Goal: Information Seeking & Learning: Check status

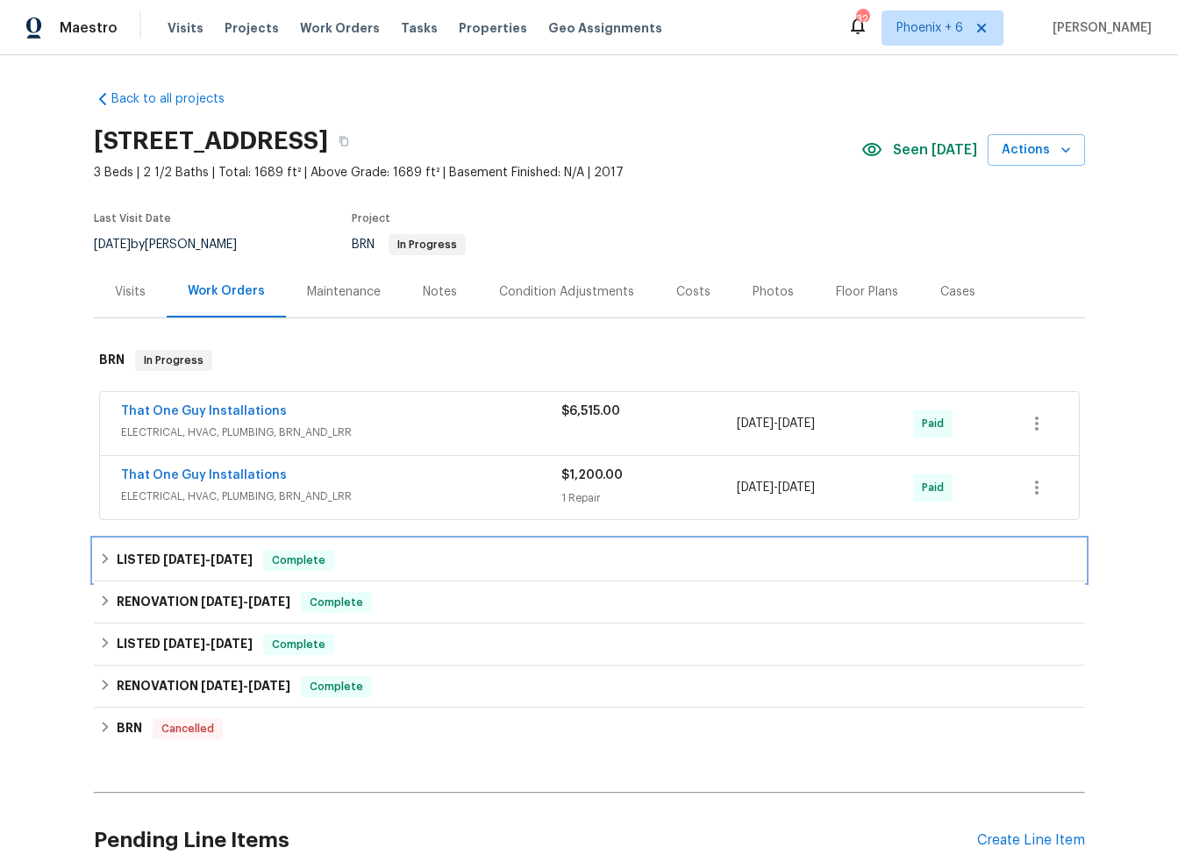
click at [99, 558] on icon at bounding box center [105, 559] width 12 height 12
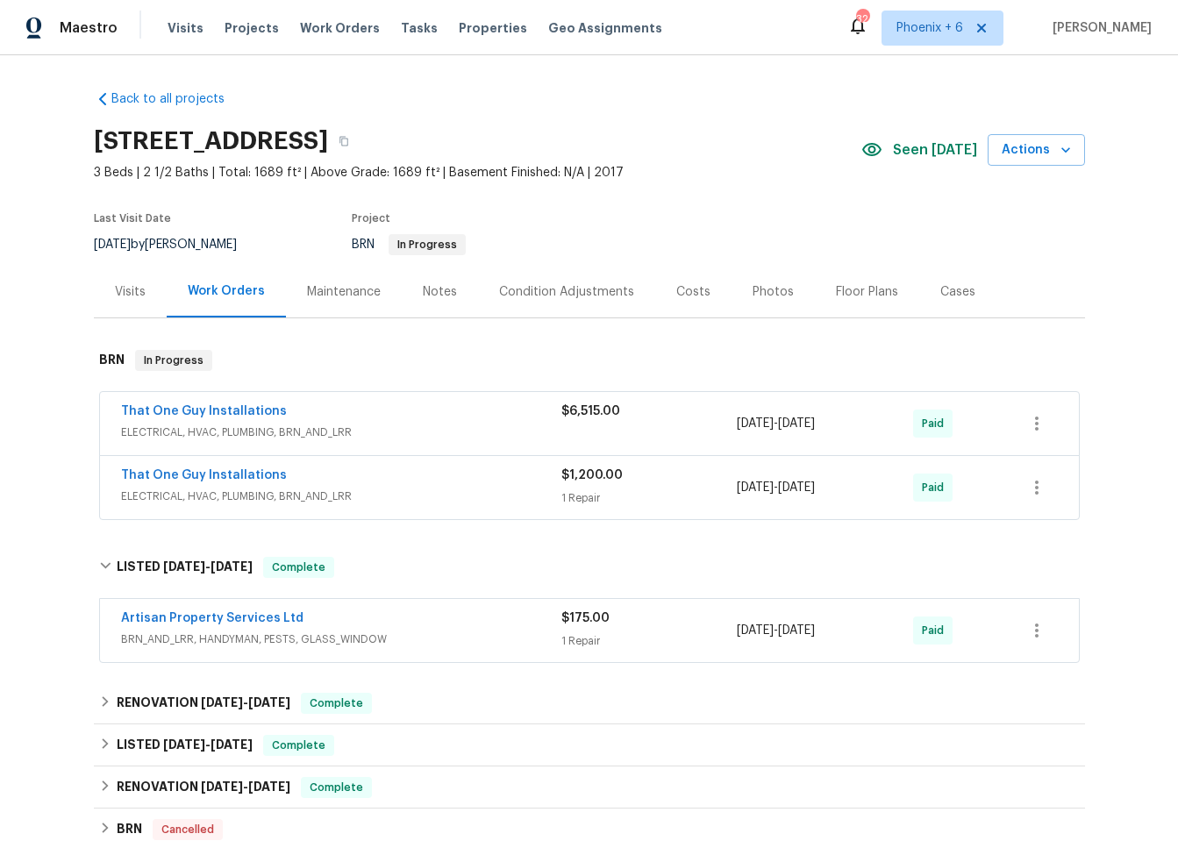
click at [395, 631] on span "BRN_AND_LRR, HANDYMAN, PESTS, GLASS_WINDOW" at bounding box center [341, 640] width 440 height 18
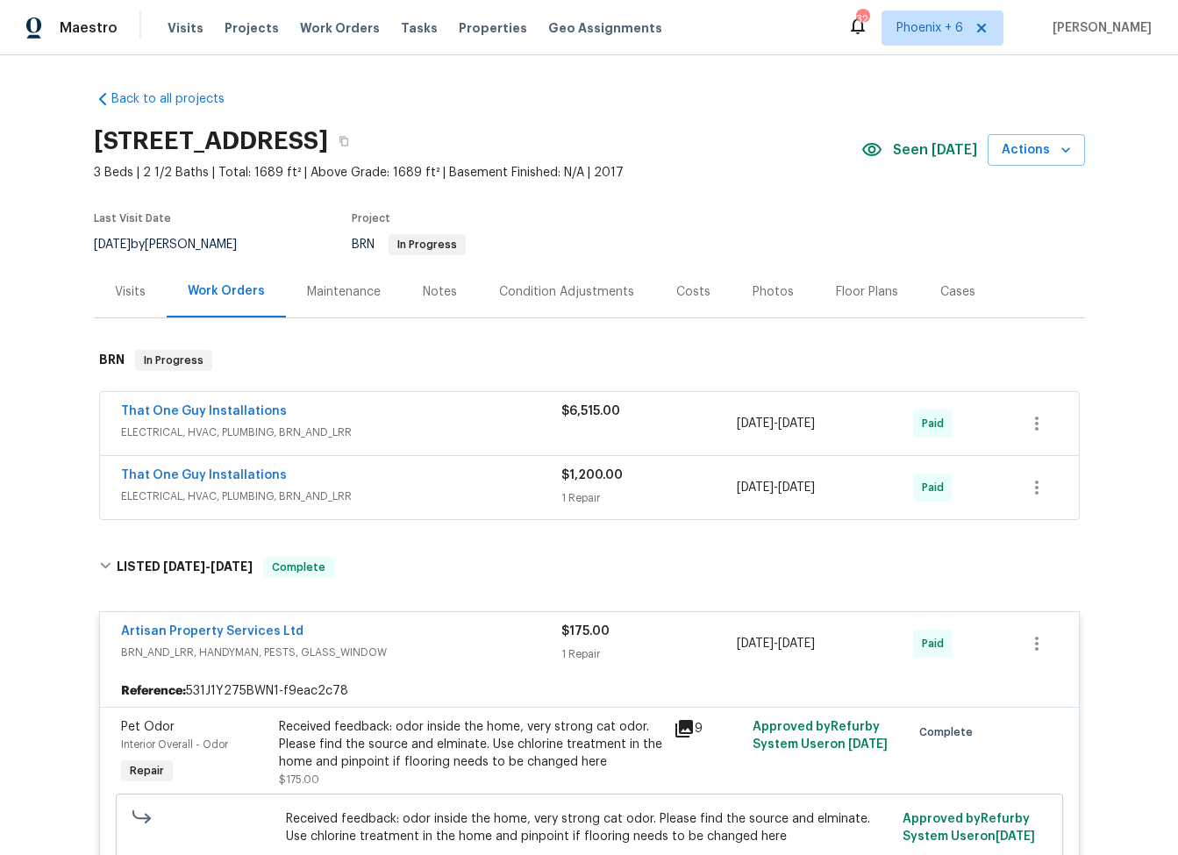
click at [367, 740] on div "Received feedback: odor inside the home, very strong cat odor. Please find the …" at bounding box center [471, 744] width 384 height 53
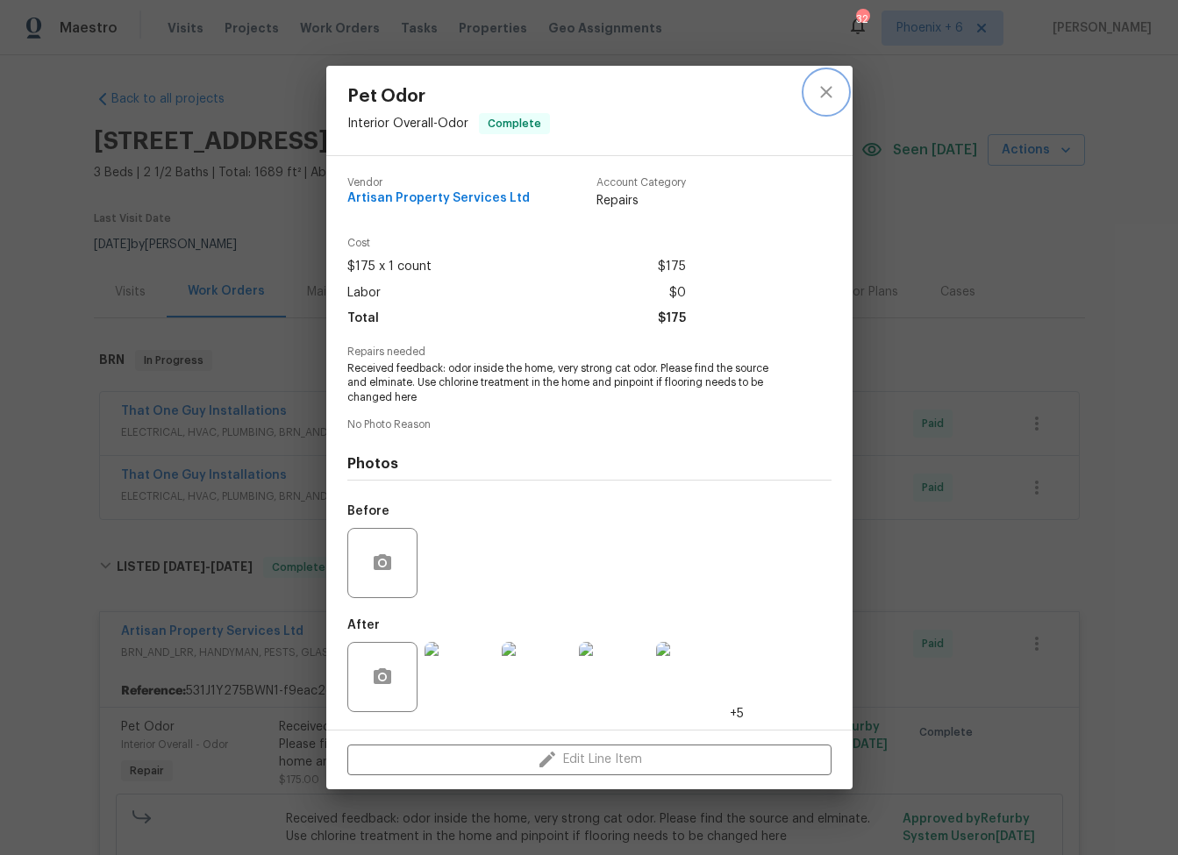
click at [825, 95] on icon "close" at bounding box center [825, 92] width 11 height 11
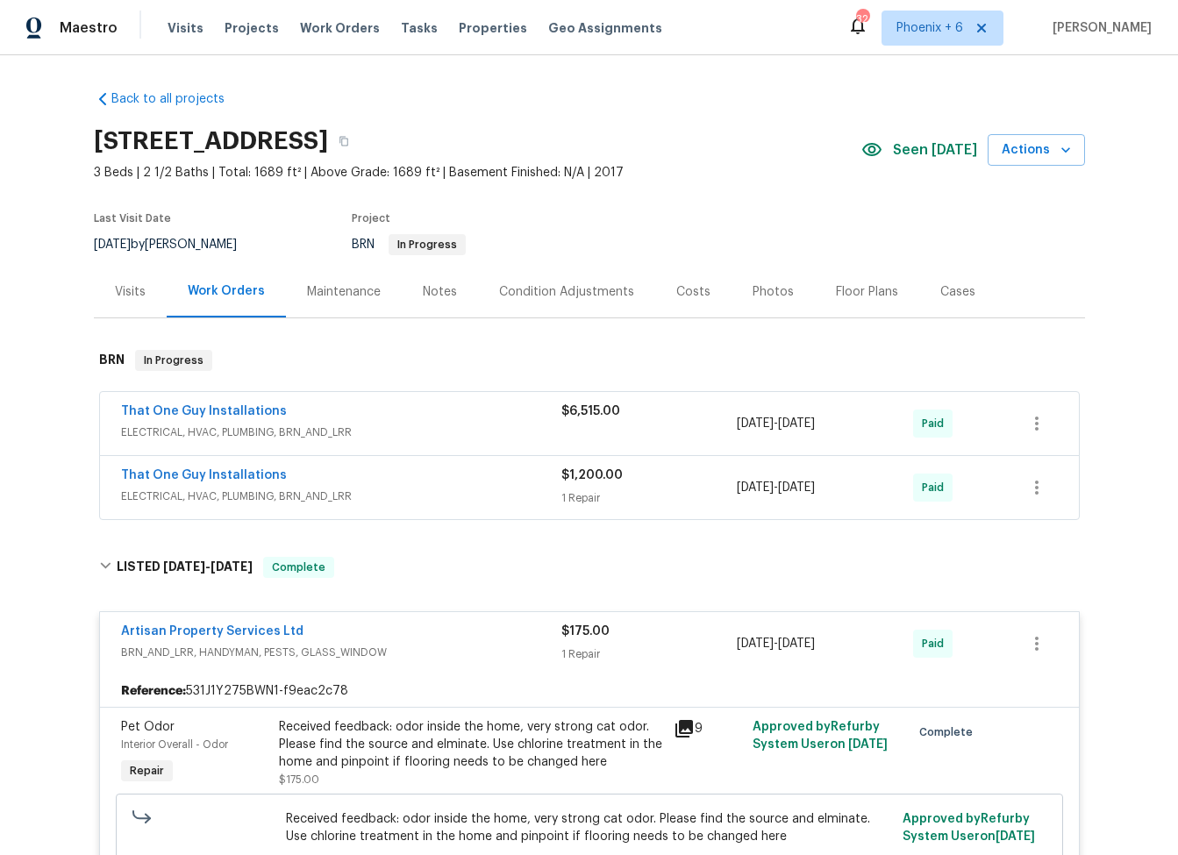
click at [183, 621] on div "Artisan Property Services Ltd BRN_AND_LRR, HANDYMAN, PESTS, GLASS_WINDOW $175.0…" at bounding box center [589, 643] width 979 height 63
click at [185, 634] on link "Artisan Property Services Ltd" at bounding box center [212, 631] width 182 height 12
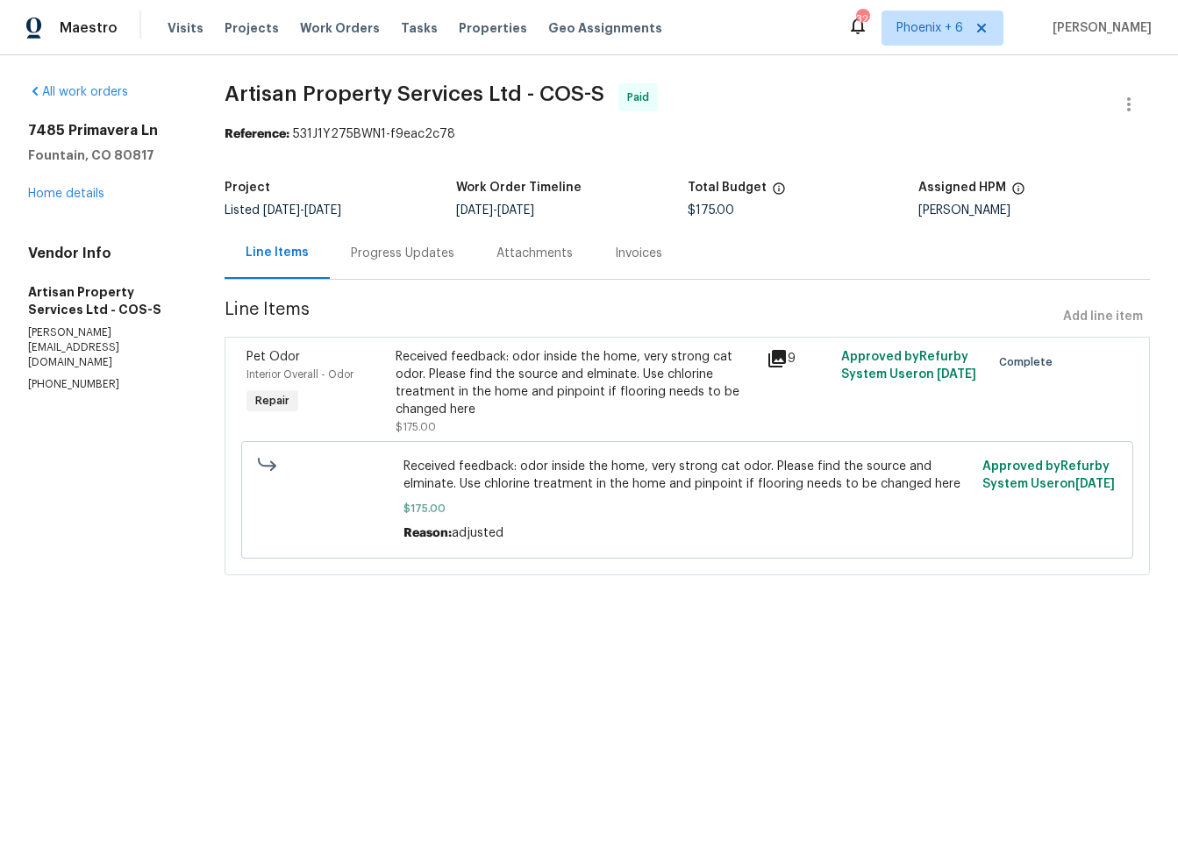
click at [524, 388] on div "Received feedback: odor inside the home, very strong cat odor. Please find the …" at bounding box center [576, 383] width 361 height 70
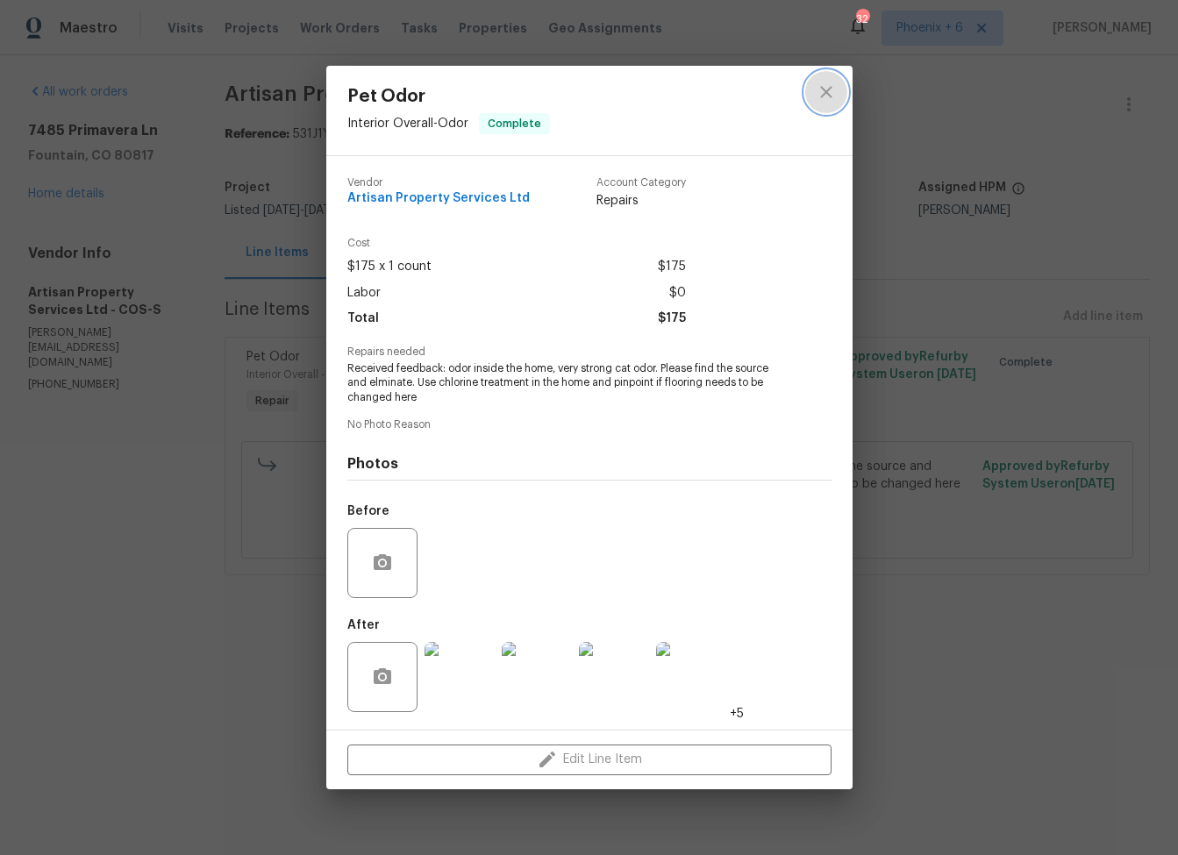
click at [828, 87] on icon "close" at bounding box center [826, 92] width 21 height 21
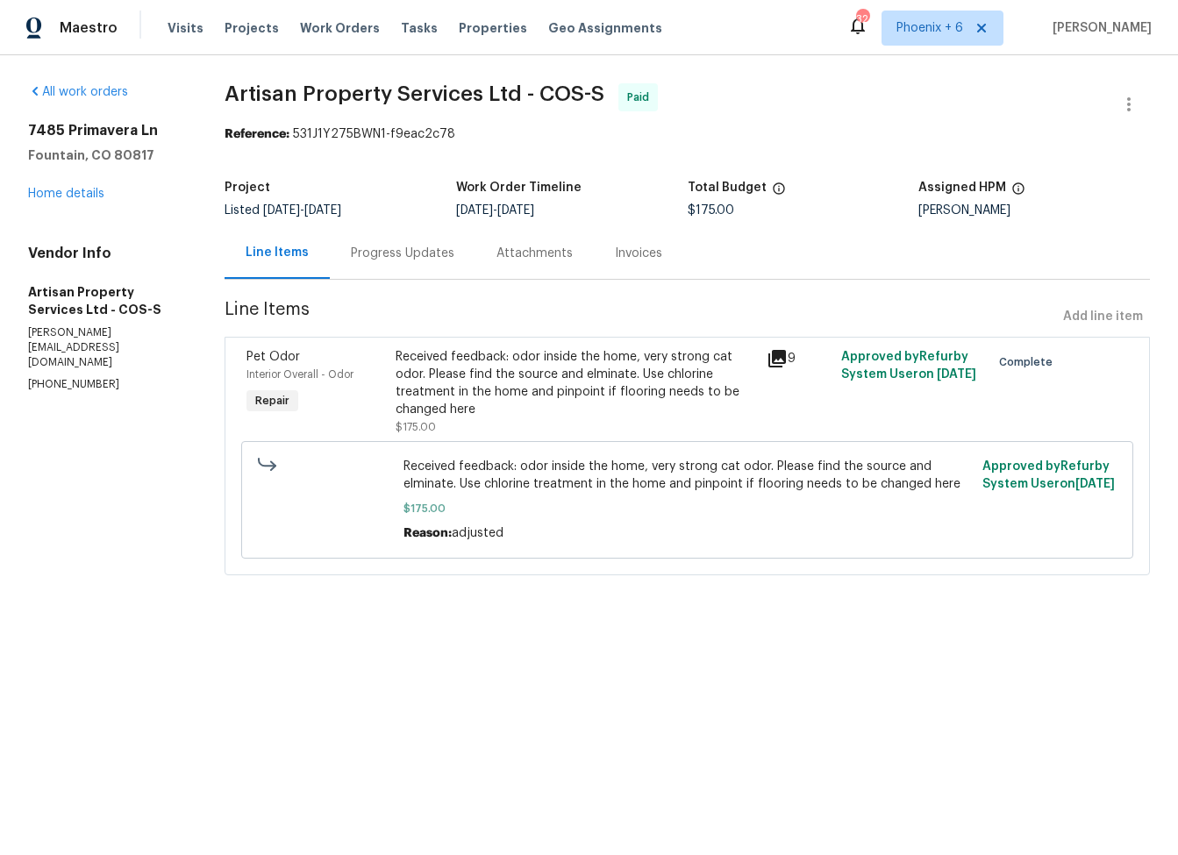
click at [420, 244] on div "Progress Updates" at bounding box center [403, 253] width 146 height 52
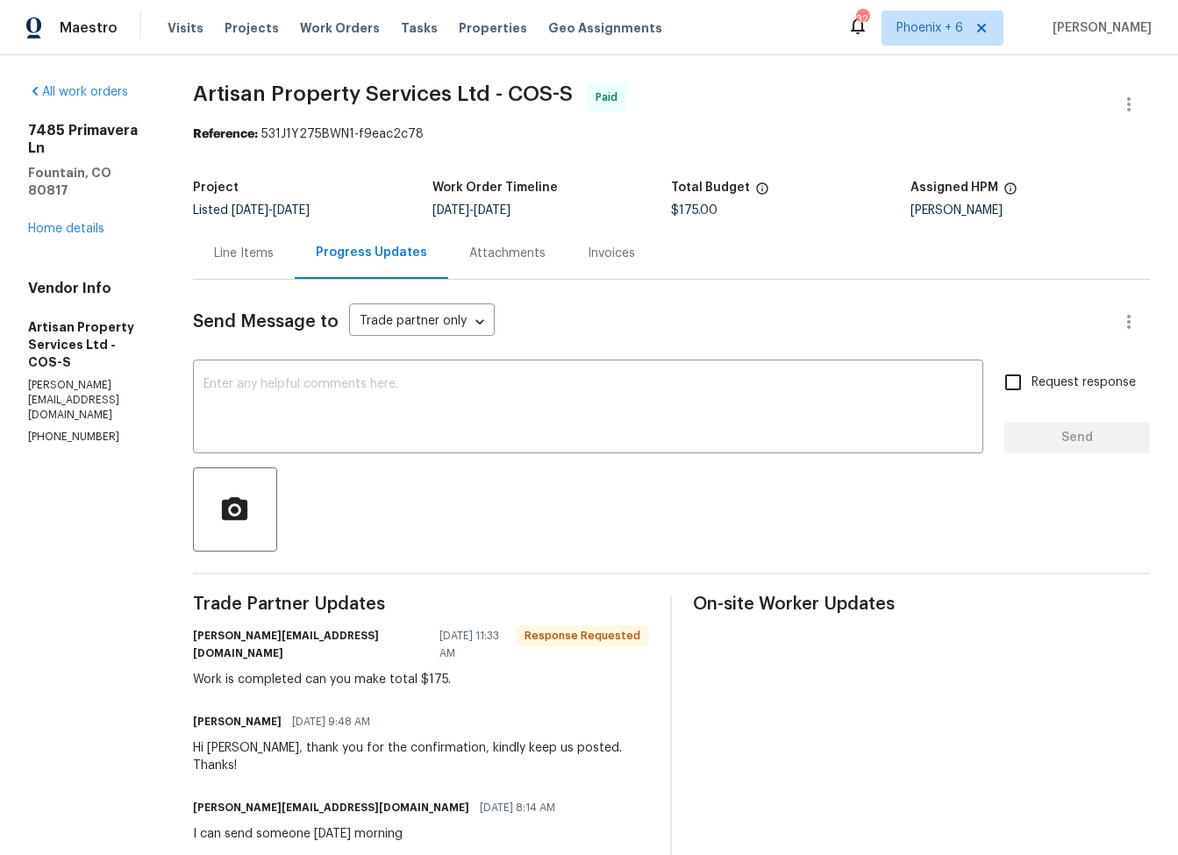
click at [498, 246] on div "Attachments" at bounding box center [507, 254] width 76 height 18
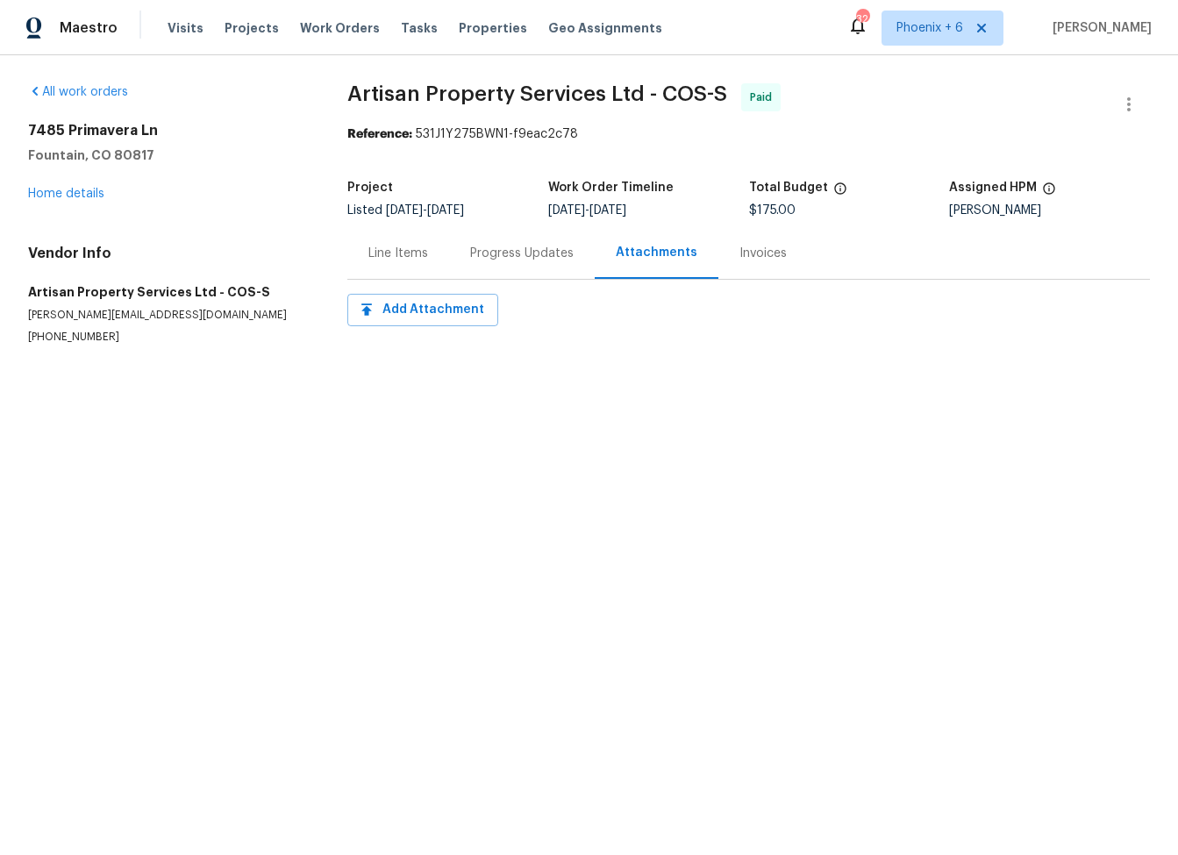
click at [384, 256] on div "Line Items" at bounding box center [398, 254] width 60 height 18
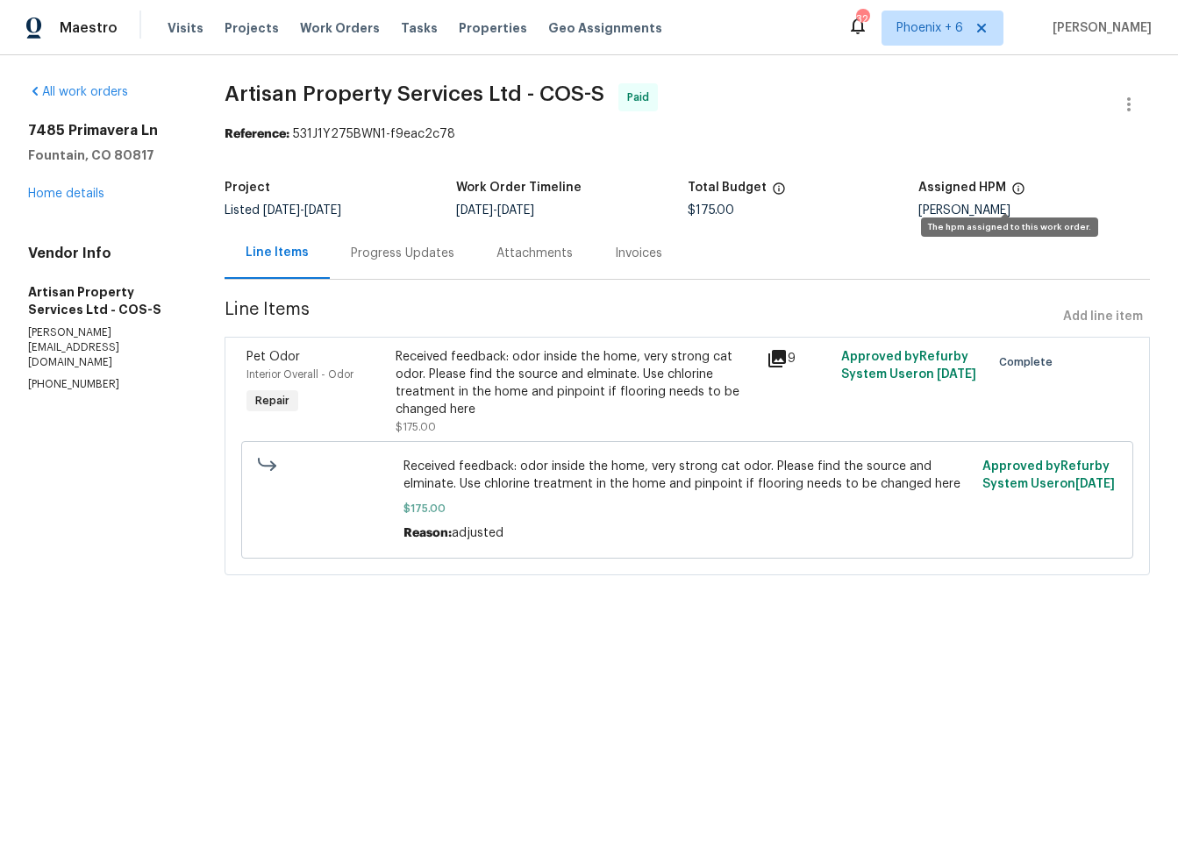
click at [1011, 189] on icon at bounding box center [1018, 189] width 14 height 14
click at [542, 379] on div "Received feedback: odor inside the home, very strong cat odor. Please find the …" at bounding box center [576, 383] width 361 height 70
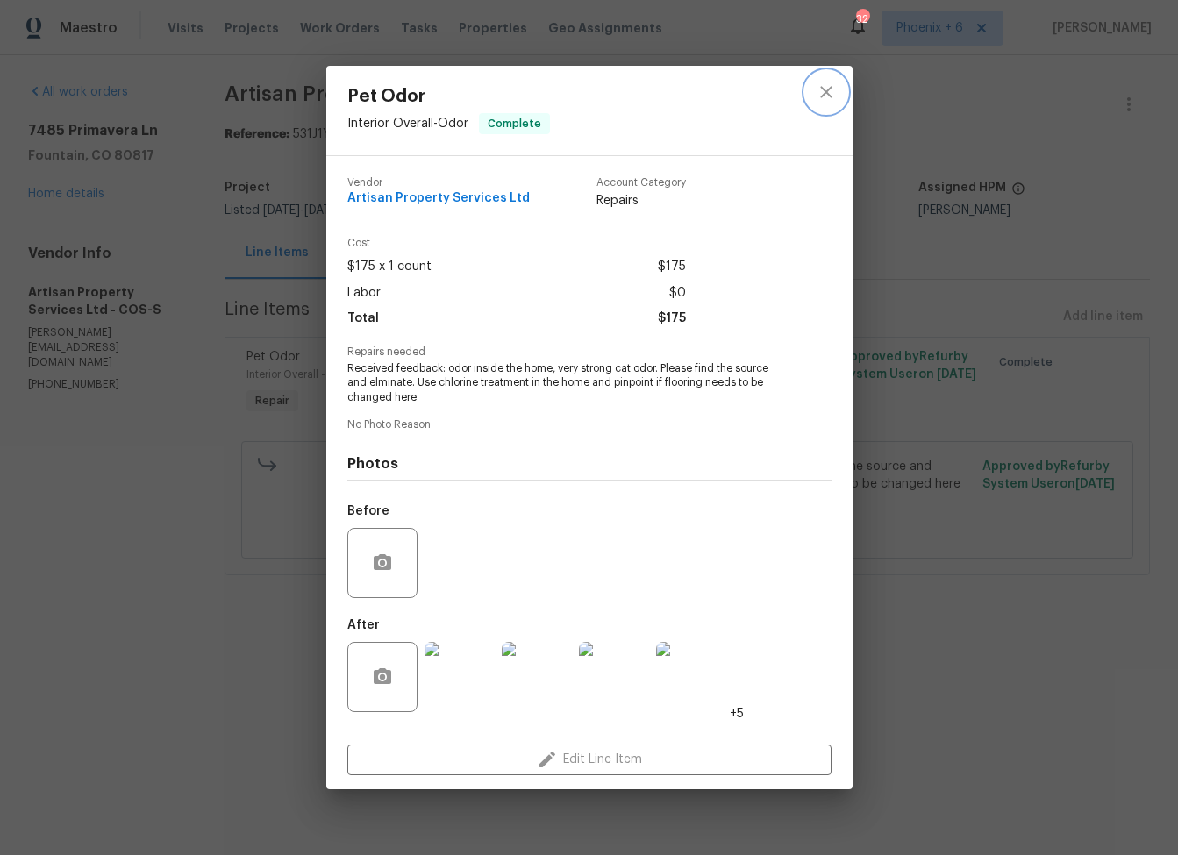
click at [824, 94] on icon "close" at bounding box center [825, 92] width 11 height 11
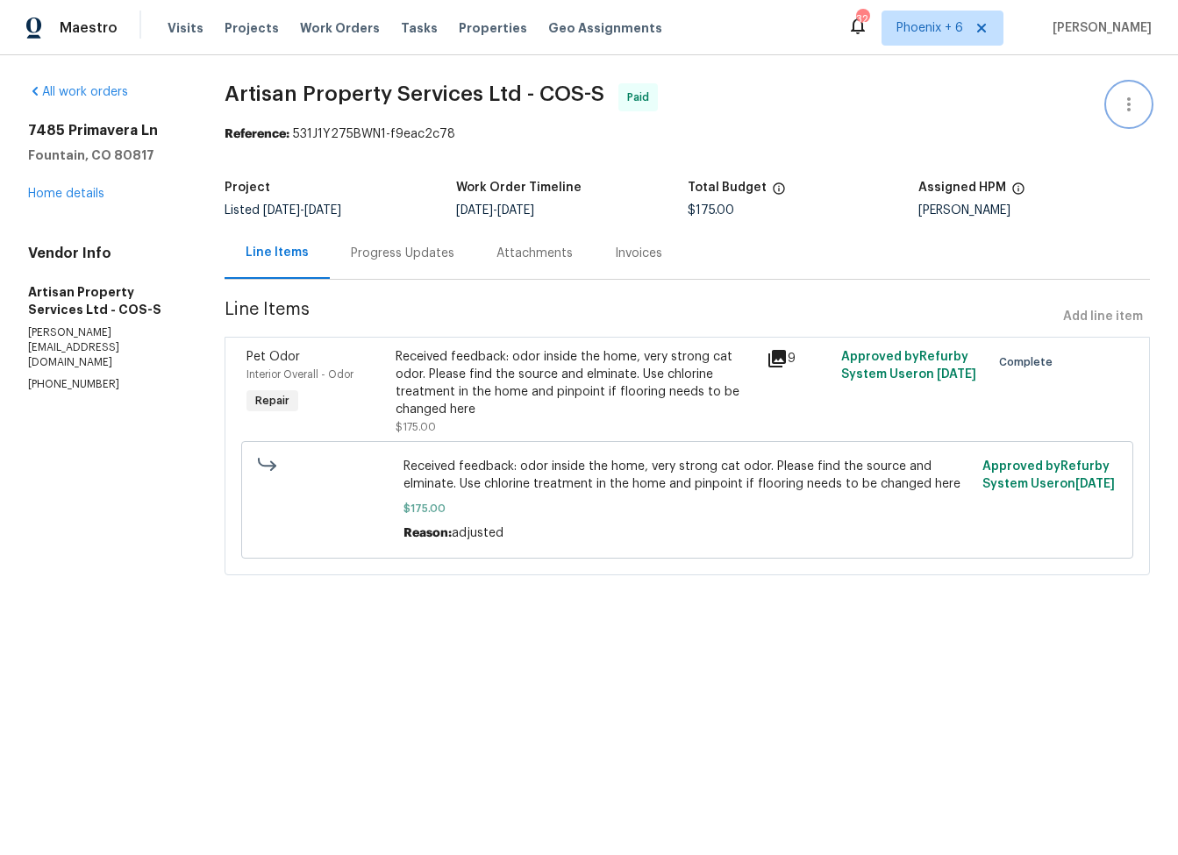
click at [1121, 103] on icon "button" at bounding box center [1128, 104] width 21 height 21
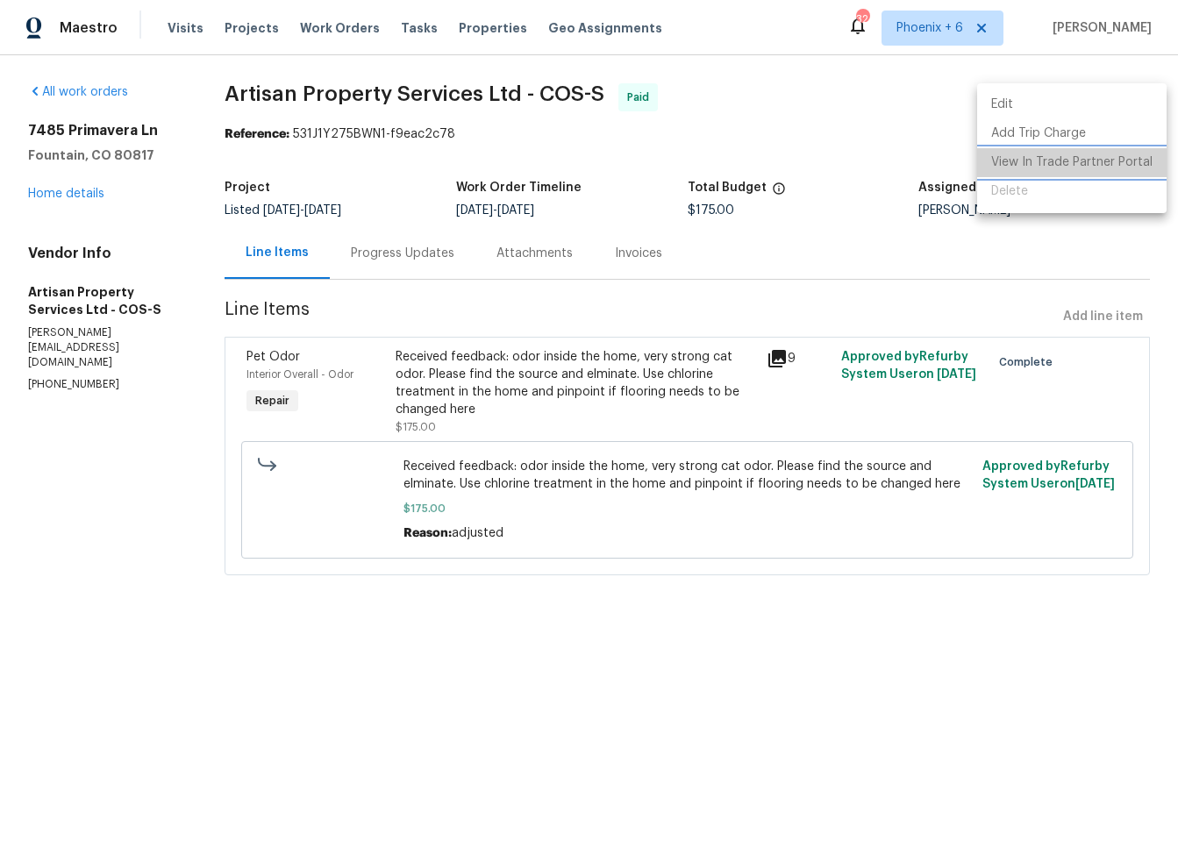
click at [1076, 158] on li "View In Trade Partner Portal" at bounding box center [1071, 162] width 189 height 29
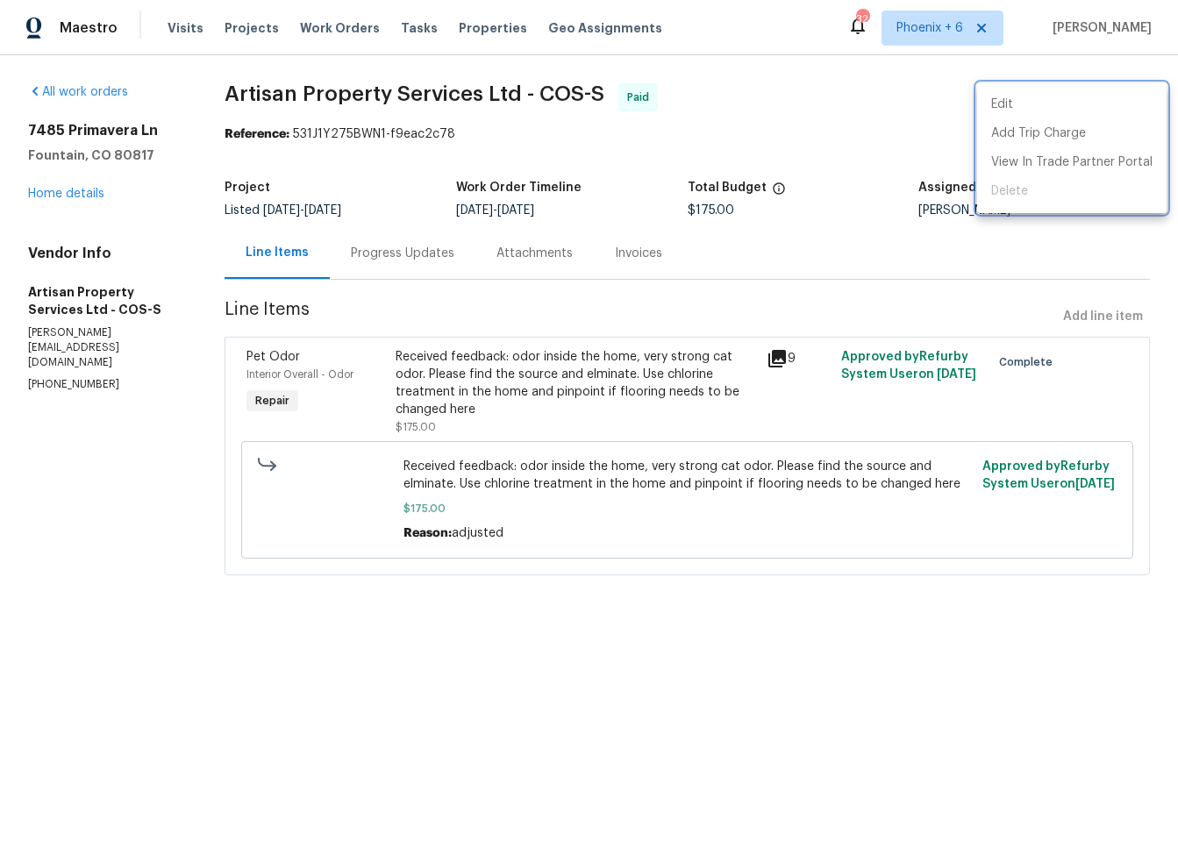
click at [8, 506] on div at bounding box center [589, 427] width 1178 height 855
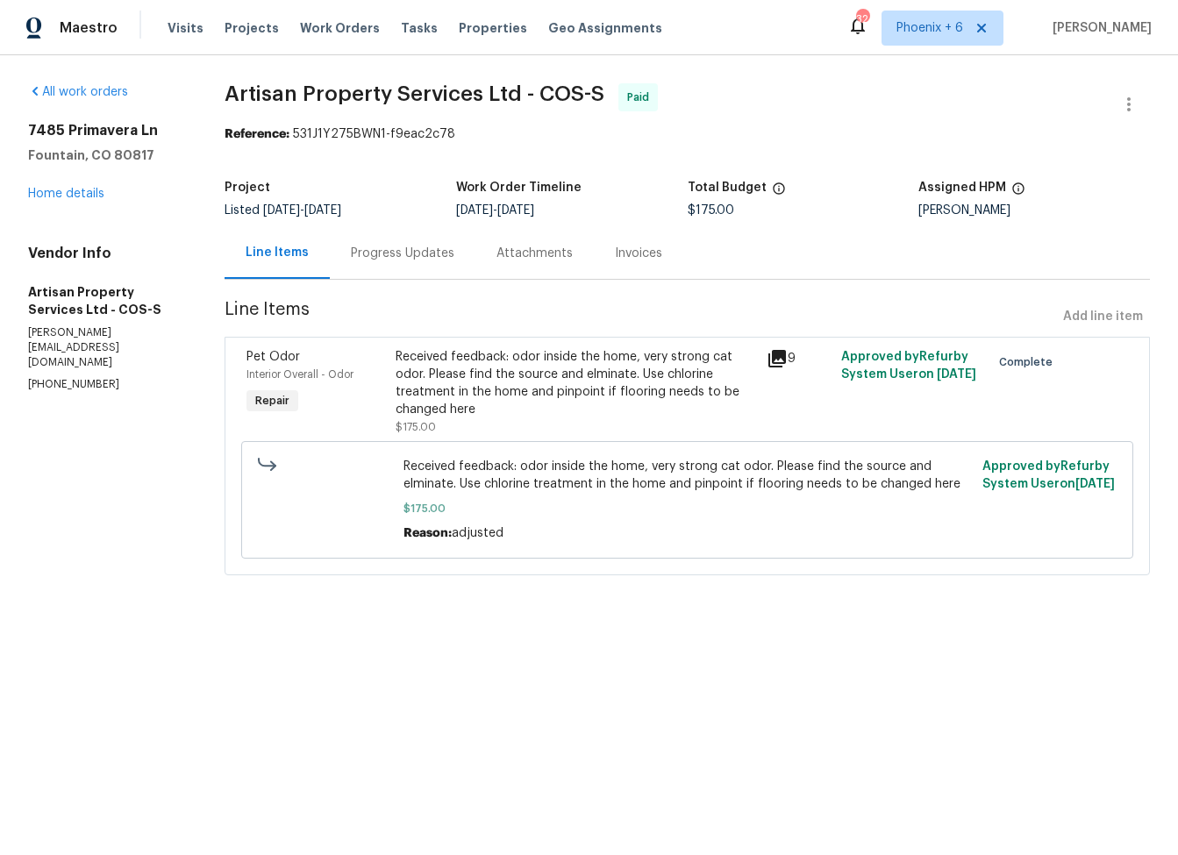
click at [534, 375] on div "Received feedback: odor inside the home, very strong cat odor. Please find the …" at bounding box center [576, 383] width 361 height 70
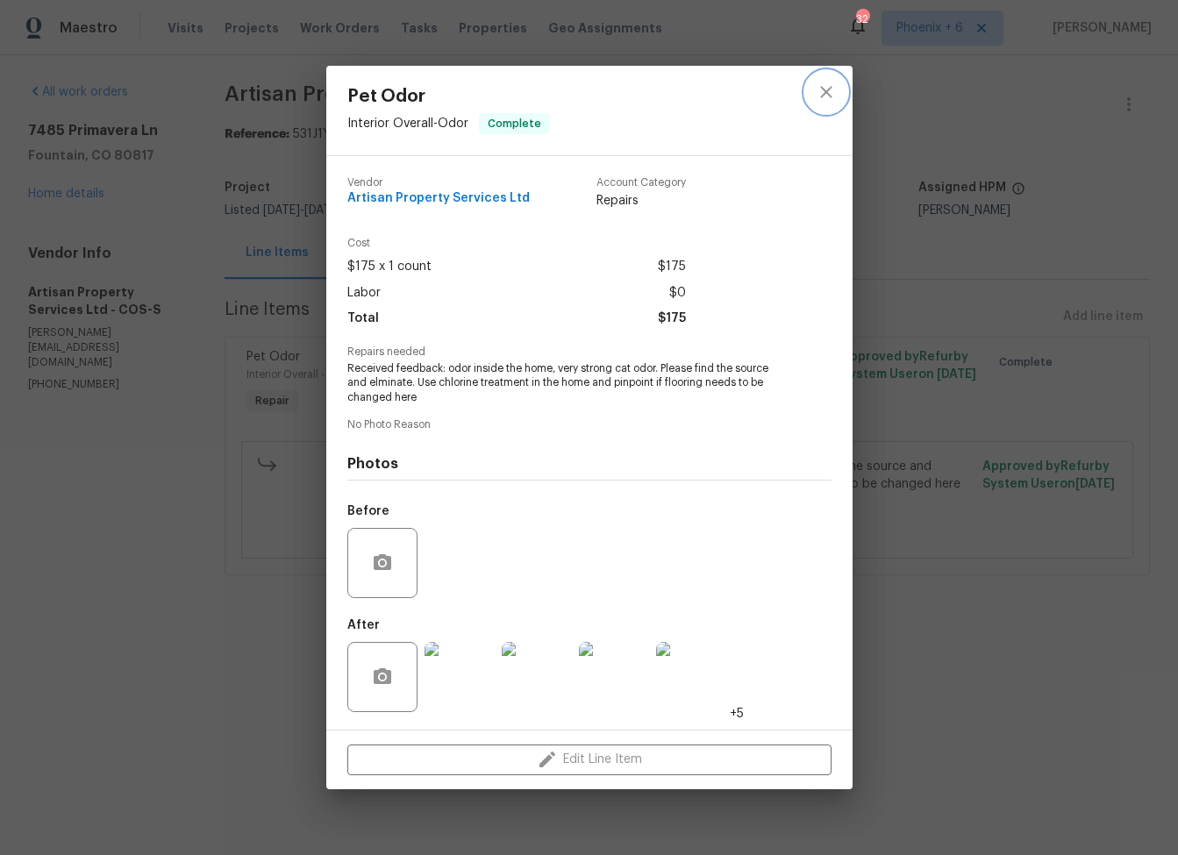
click at [830, 82] on button "close" at bounding box center [826, 92] width 42 height 42
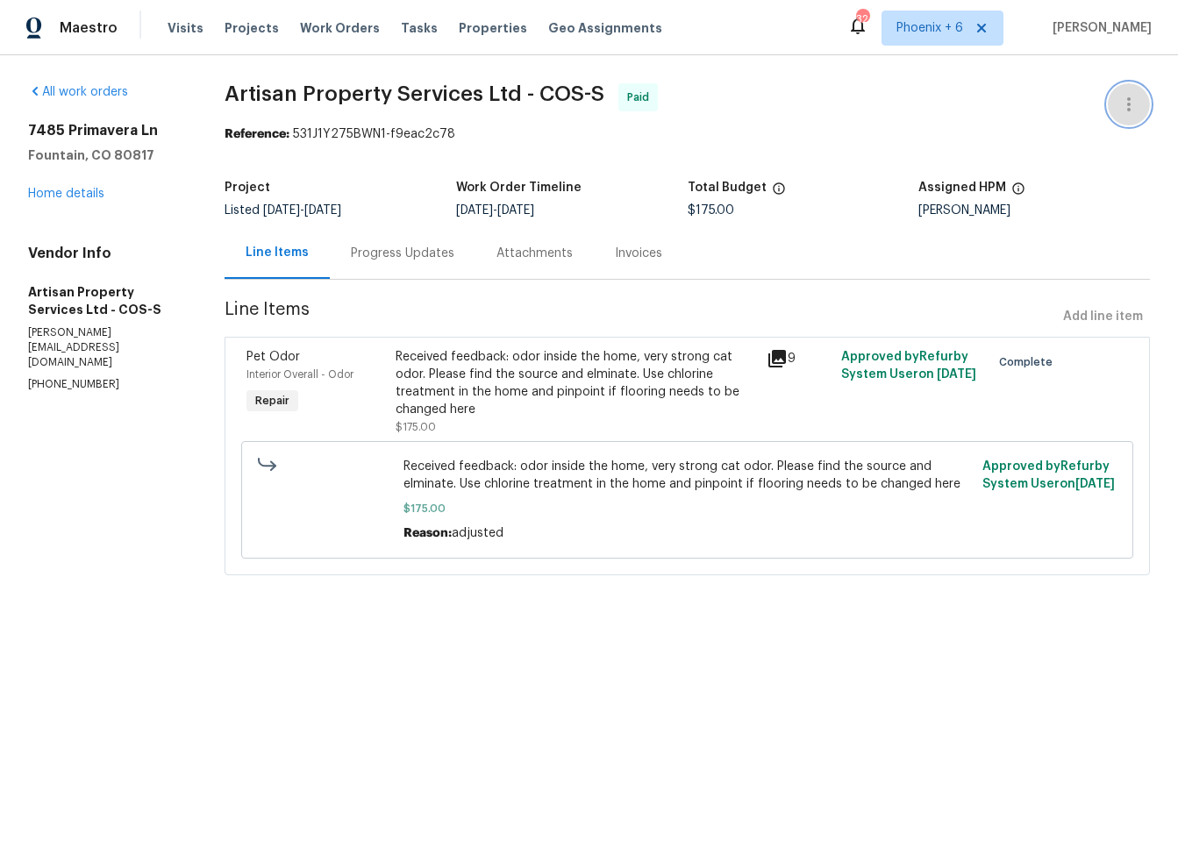
click at [1118, 100] on icon "button" at bounding box center [1128, 104] width 21 height 21
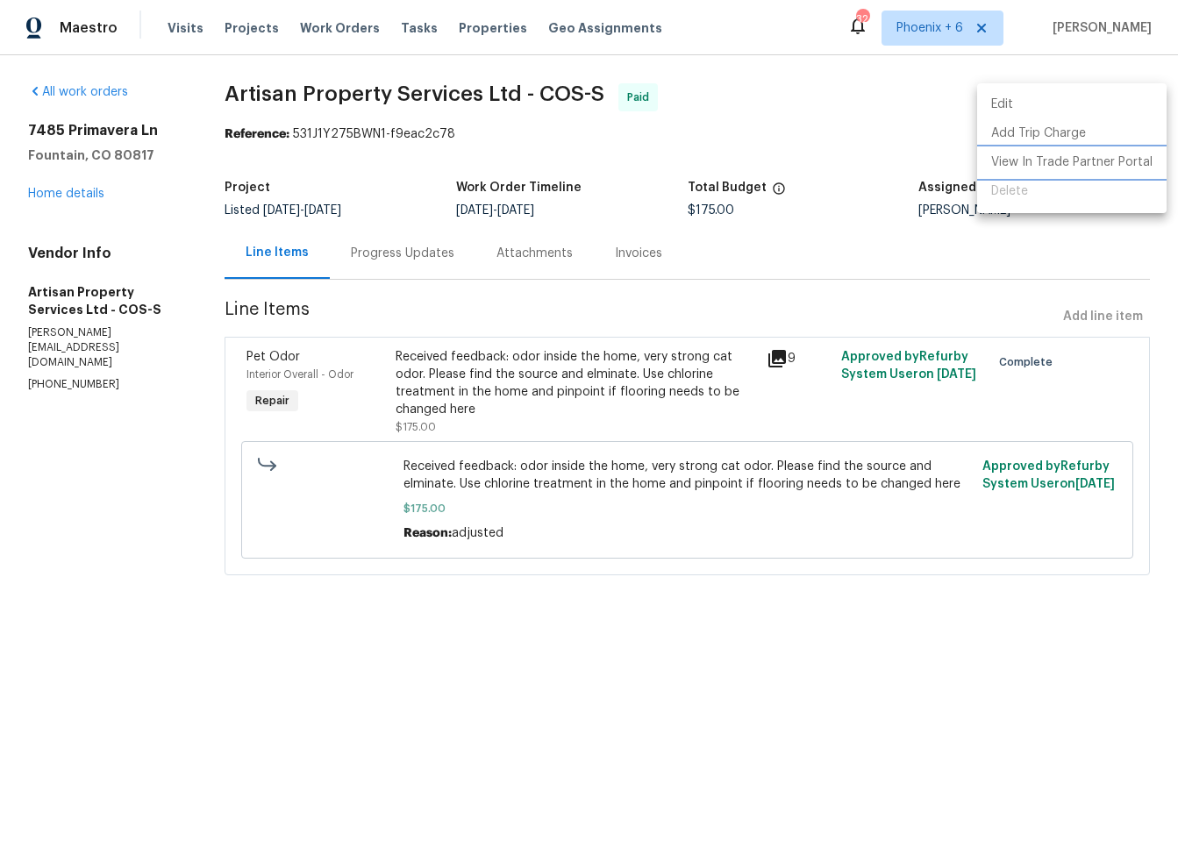
click at [1065, 155] on li "View In Trade Partner Portal" at bounding box center [1071, 162] width 189 height 29
click at [80, 189] on div at bounding box center [589, 427] width 1178 height 855
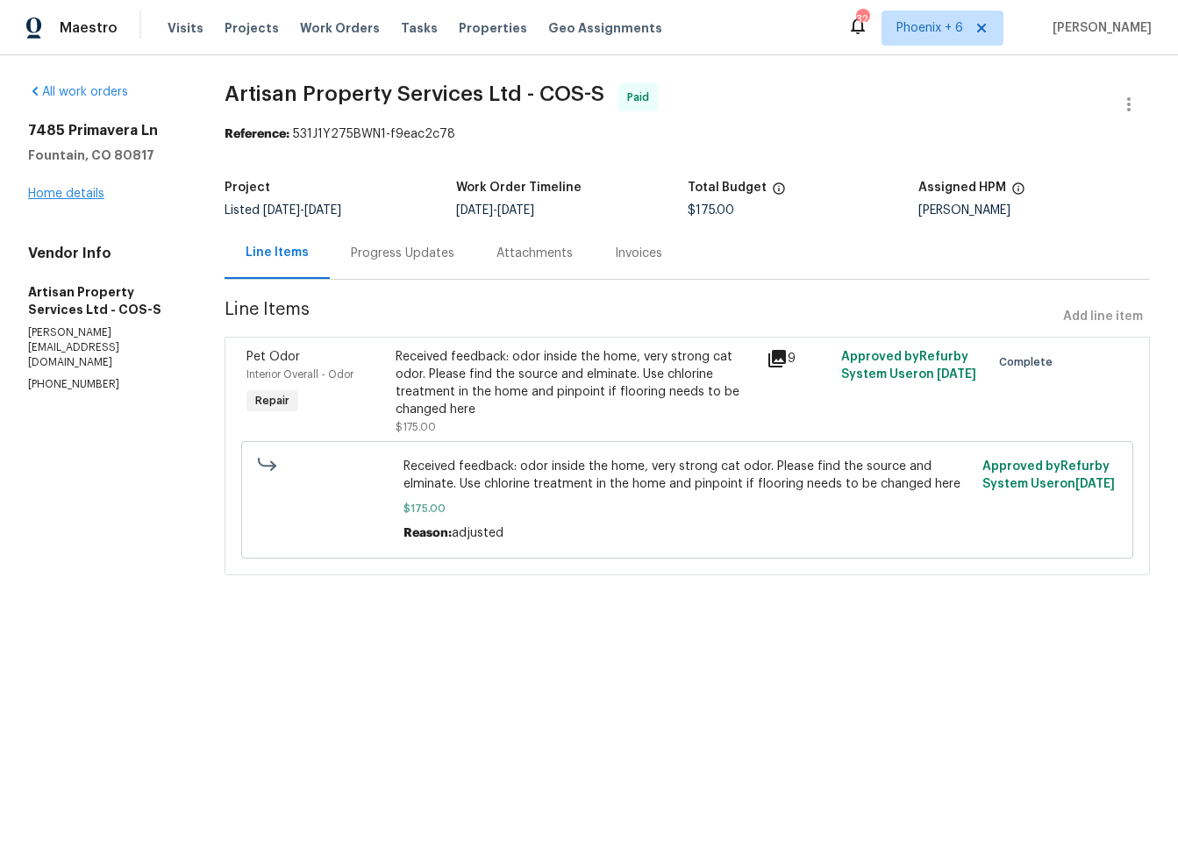
click at [55, 196] on link "Home details" at bounding box center [66, 194] width 76 height 12
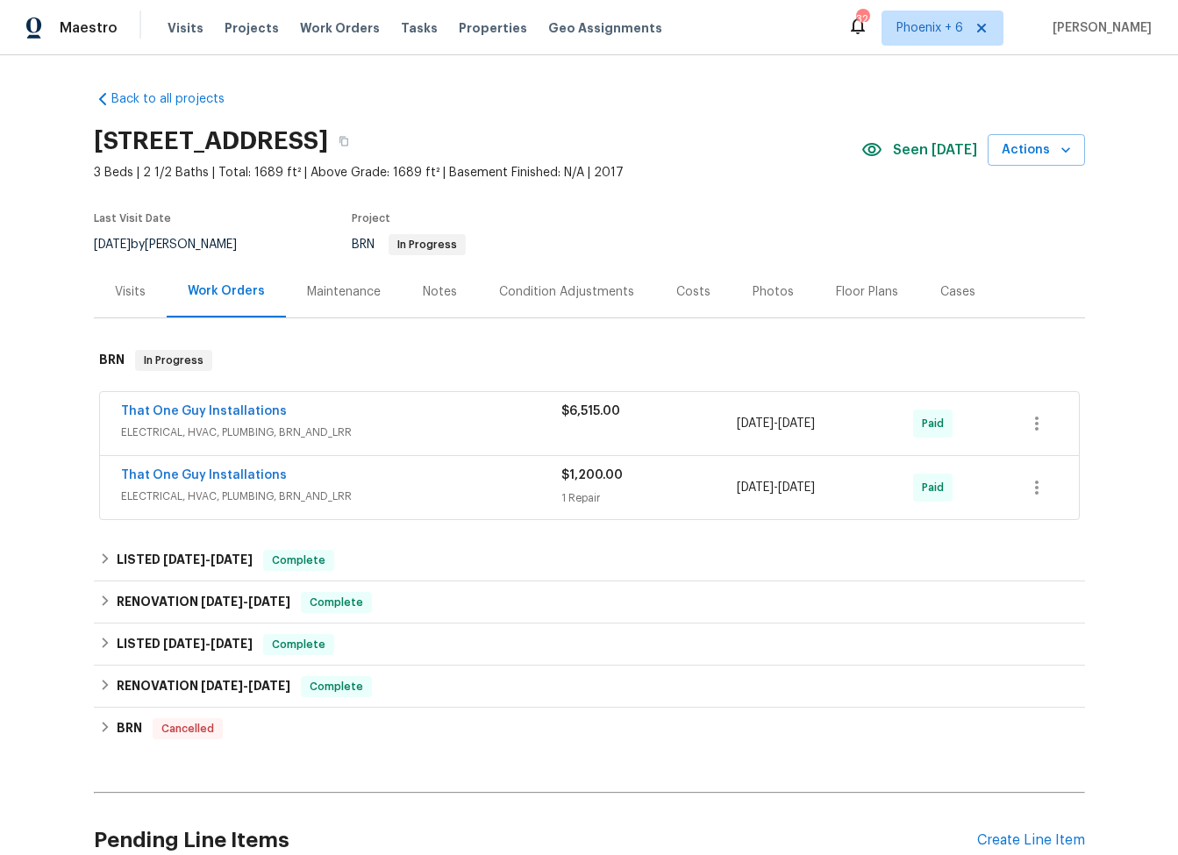
click at [134, 299] on div "Visits" at bounding box center [130, 292] width 31 height 18
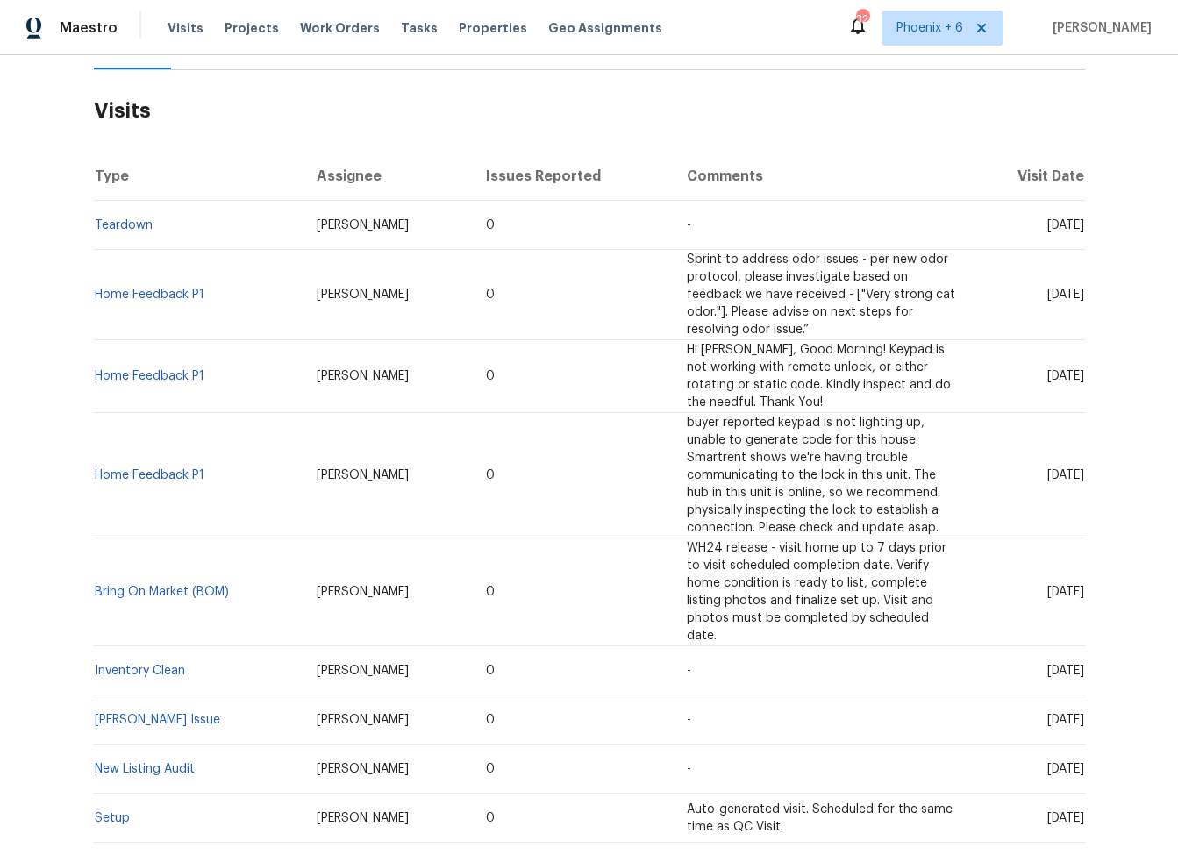
scroll to position [274, 0]
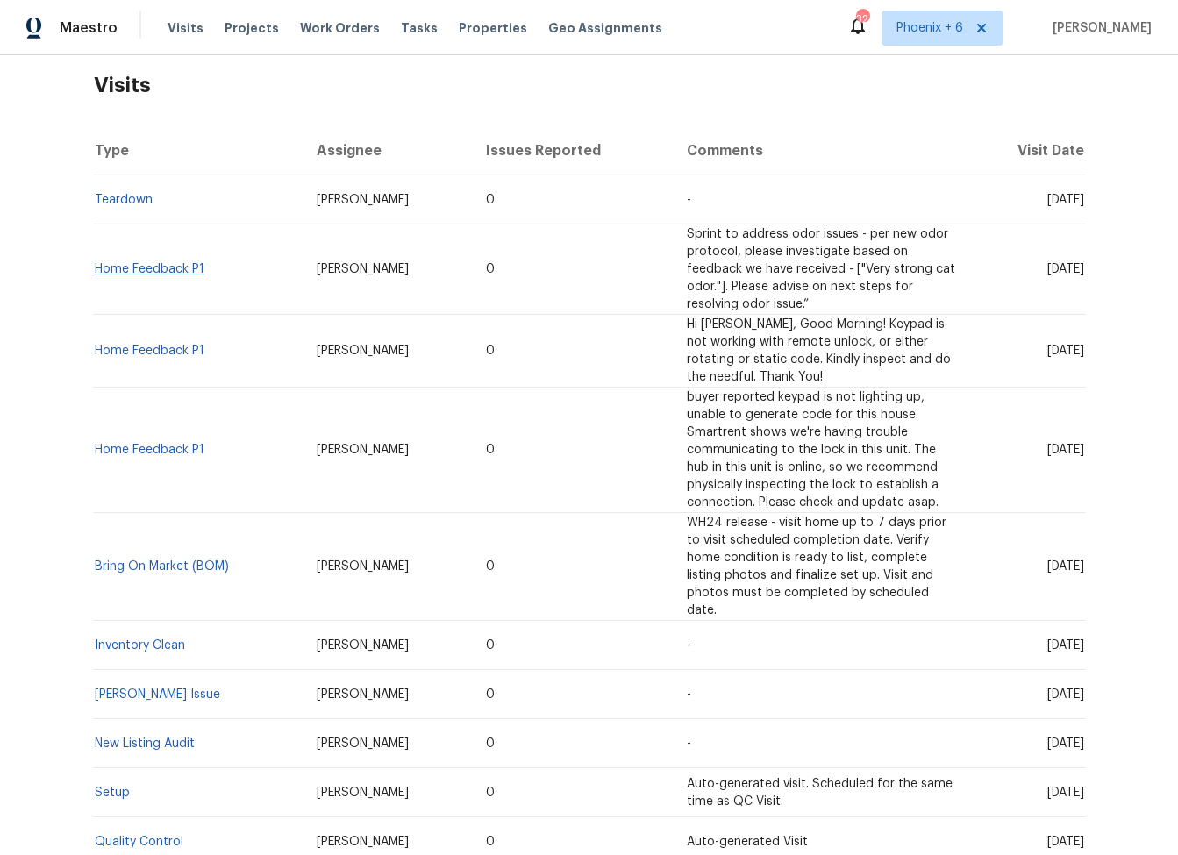
click at [171, 264] on link "Home Feedback P1" at bounding box center [150, 269] width 110 height 12
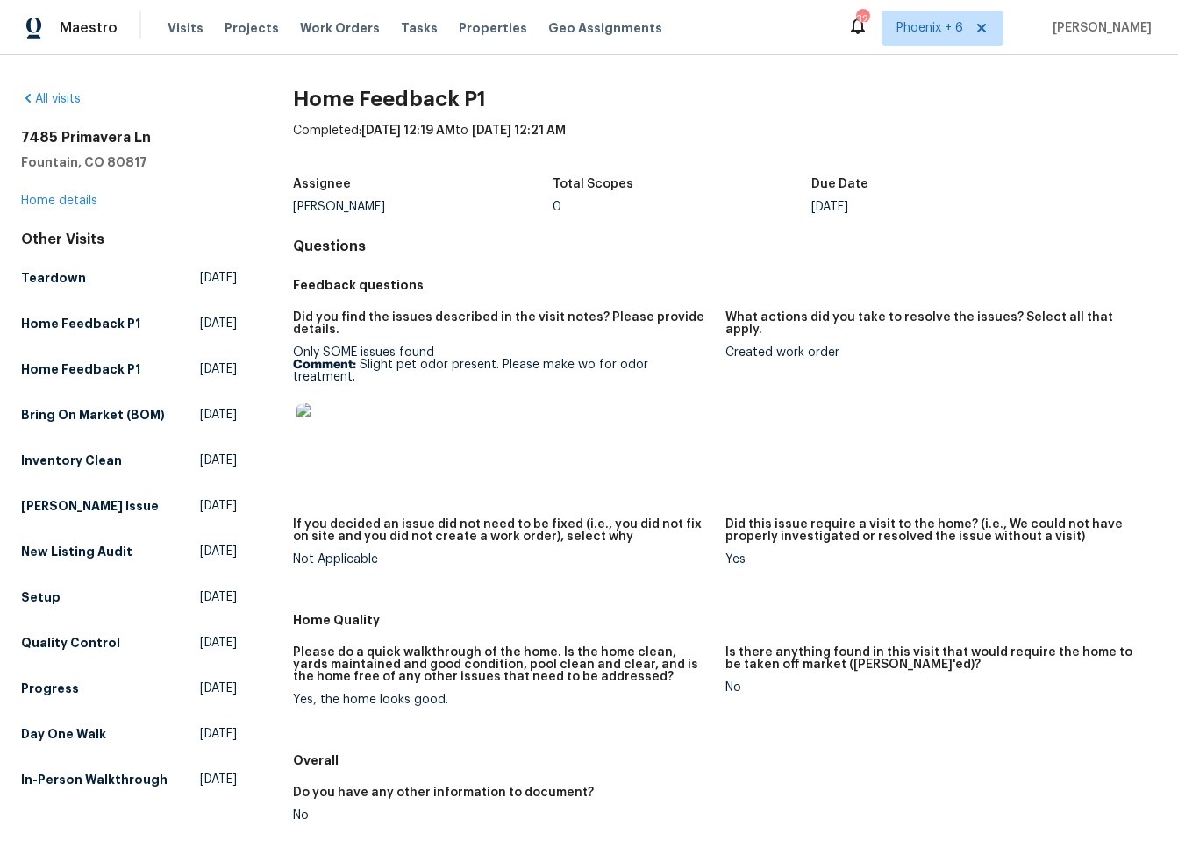
click at [66, 193] on div "7485 Primavera Ln Fountain, CO 80817 Home details" at bounding box center [129, 169] width 216 height 81
click at [72, 202] on link "Home details" at bounding box center [59, 201] width 76 height 12
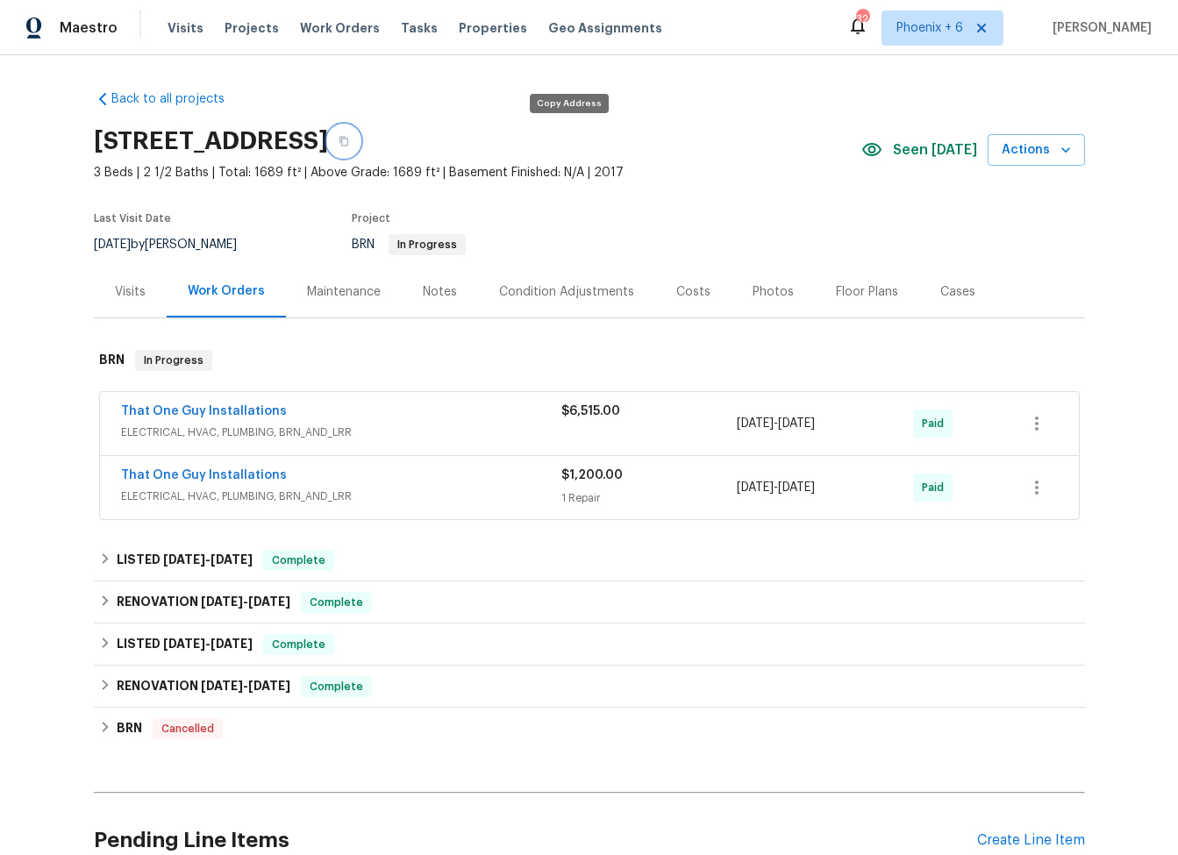
click at [349, 141] on icon "button" at bounding box center [344, 141] width 11 height 11
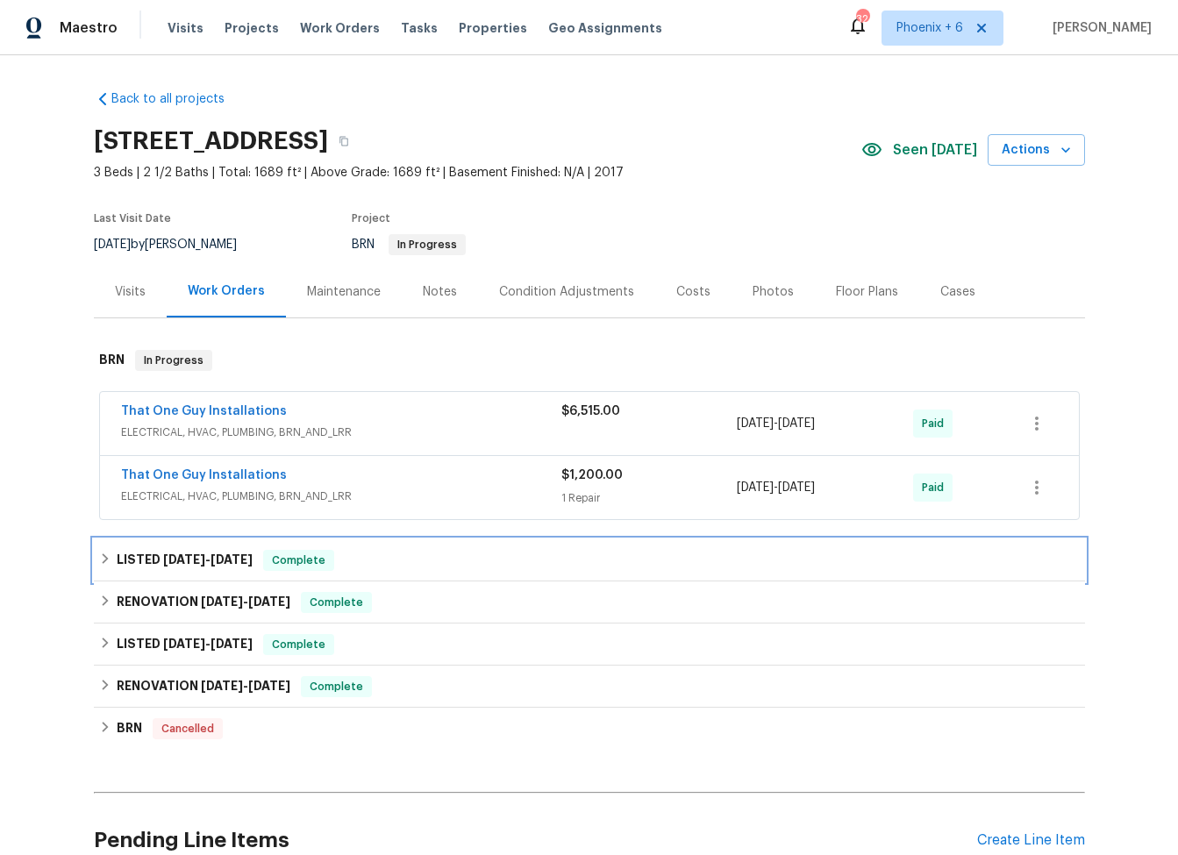
click at [99, 554] on icon at bounding box center [105, 559] width 12 height 12
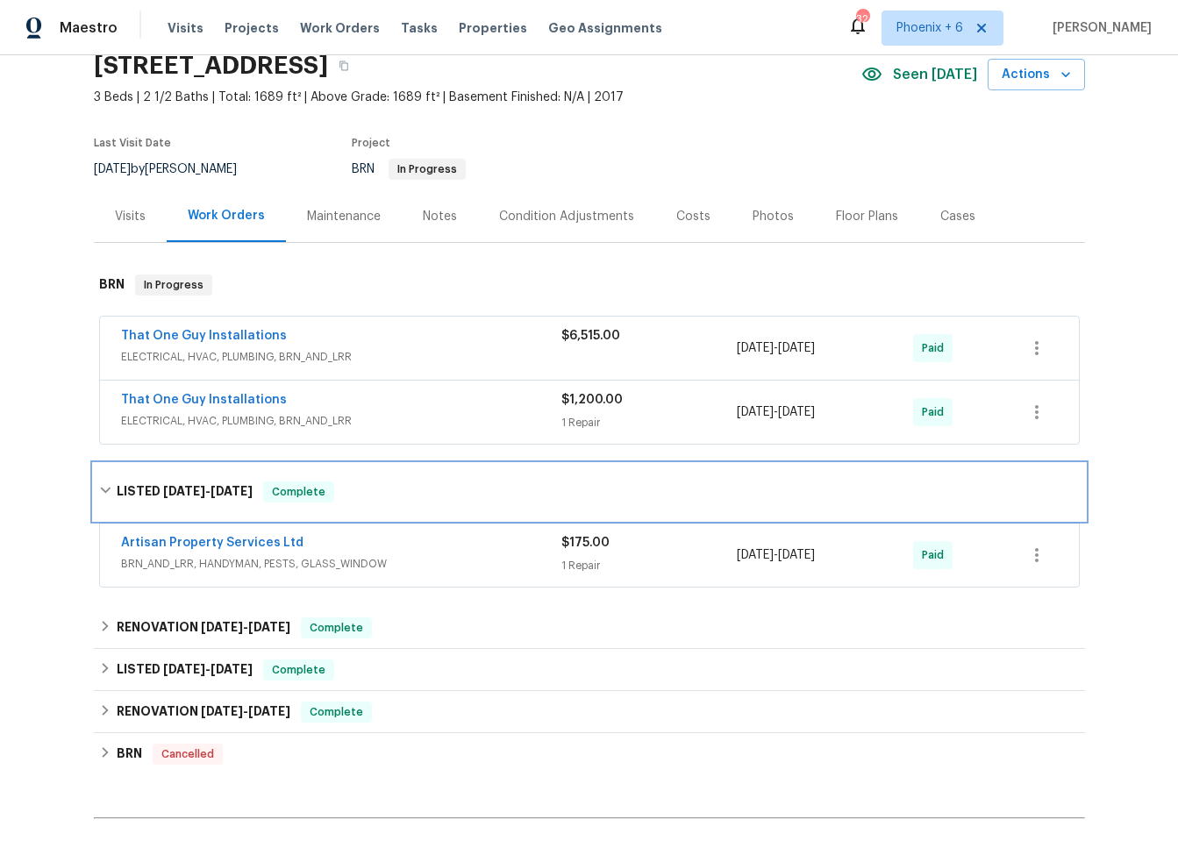
scroll to position [100, 0]
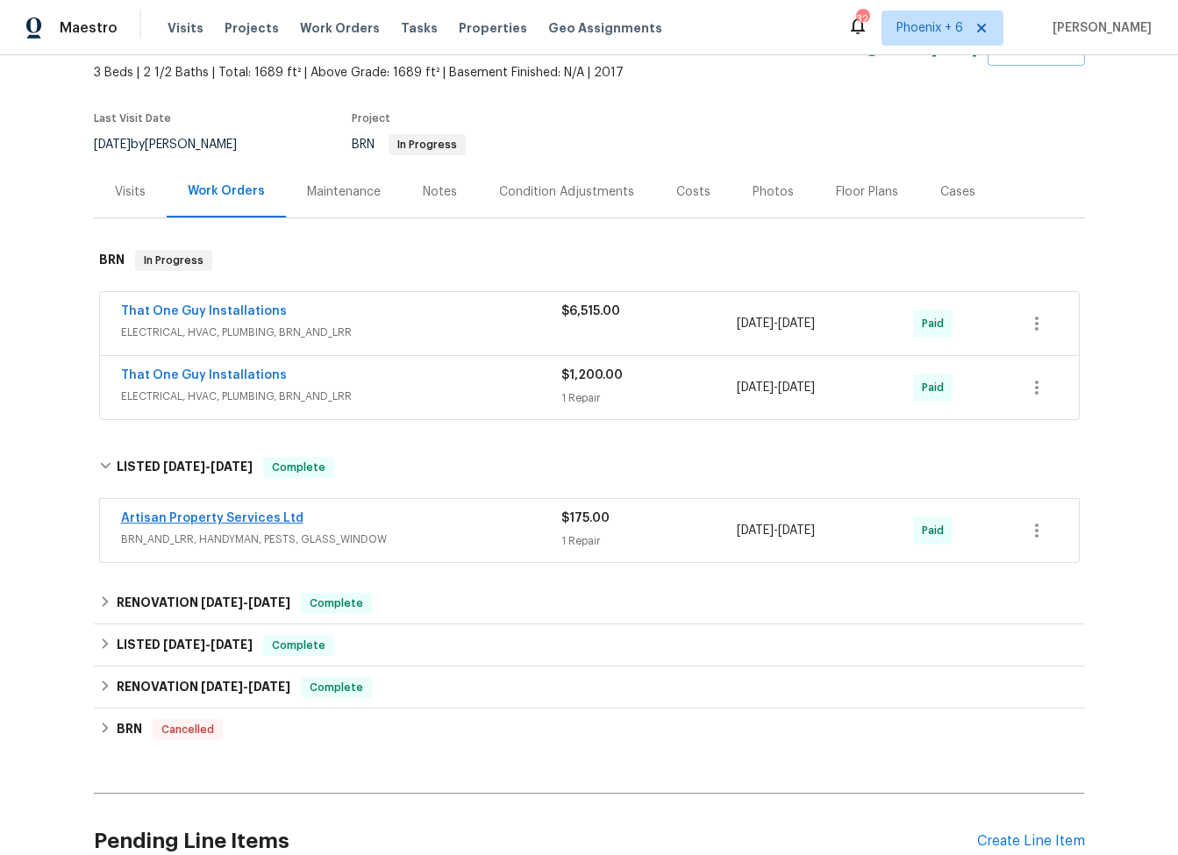
click at [211, 519] on link "Artisan Property Services Ltd" at bounding box center [212, 518] width 182 height 12
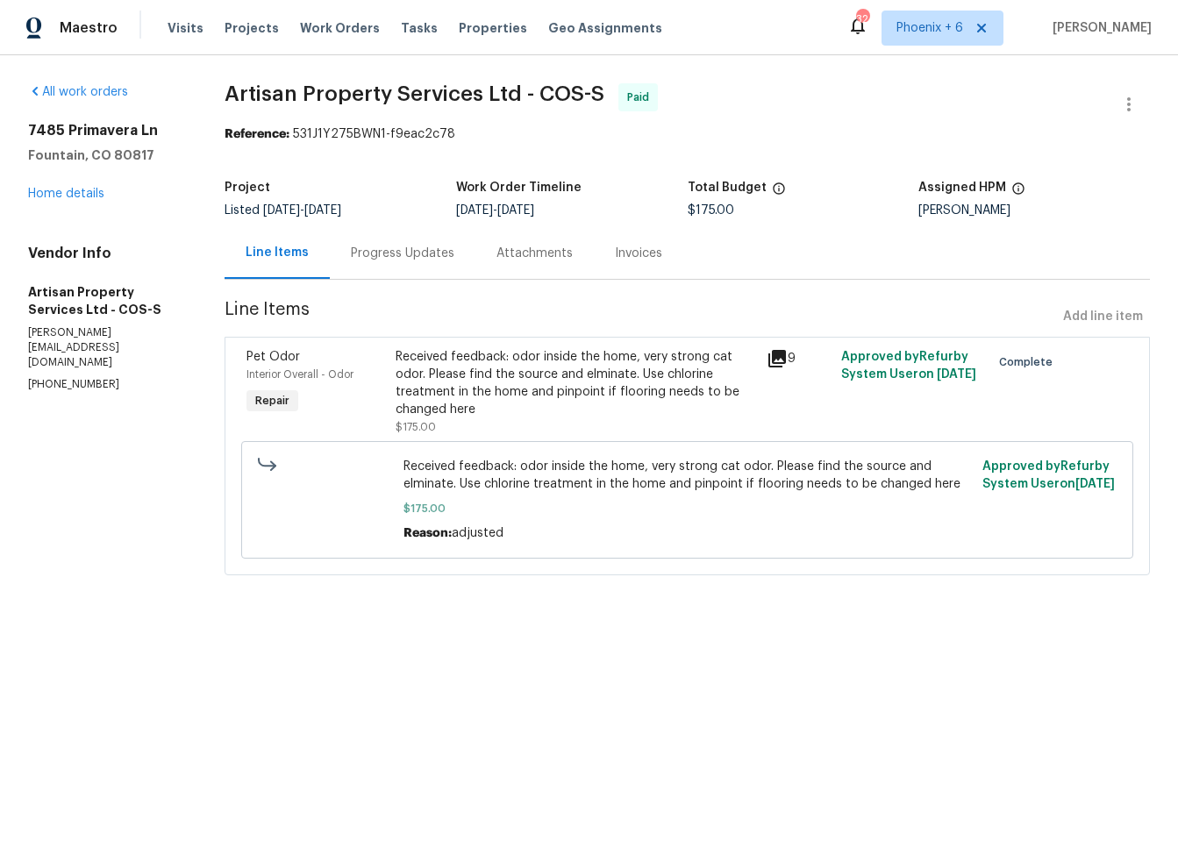
click at [464, 394] on div "Received feedback: odor inside the home, very strong cat odor. Please find the …" at bounding box center [576, 383] width 361 height 70
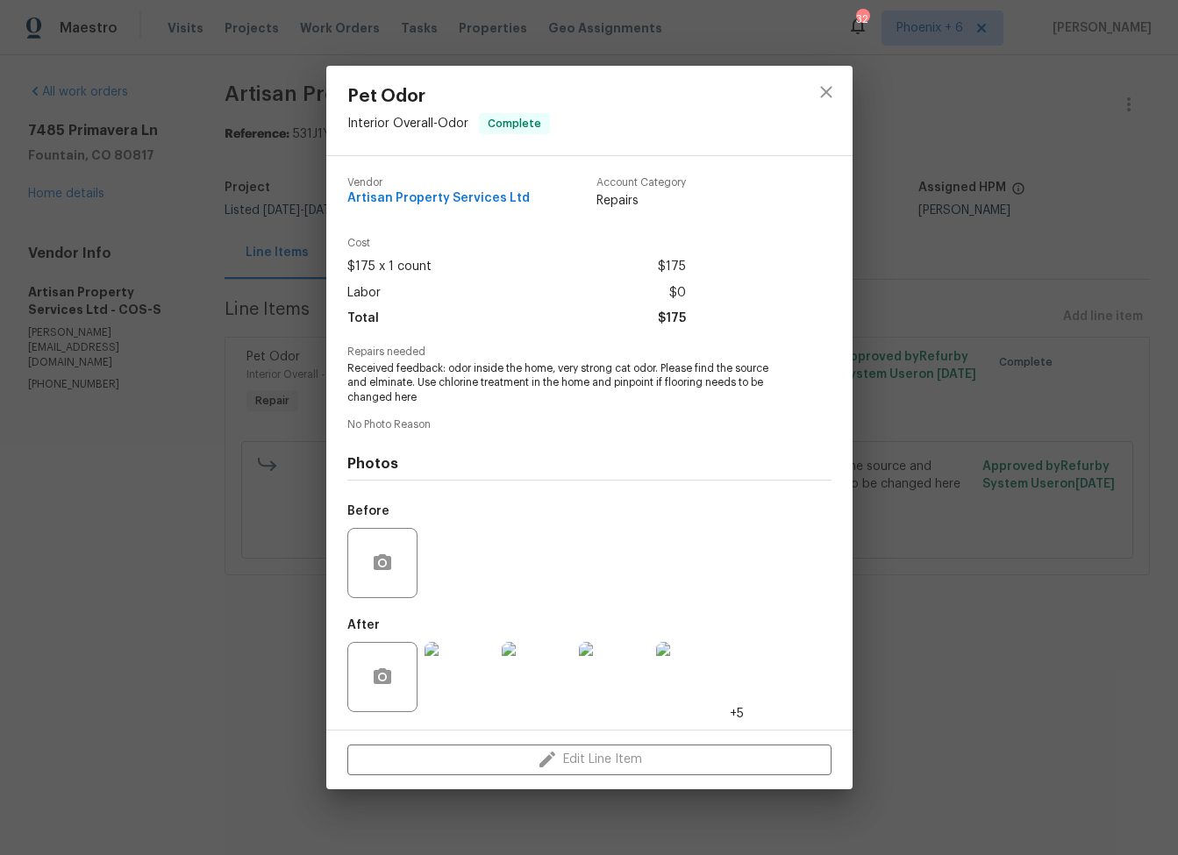
click at [478, 667] on img at bounding box center [459, 677] width 70 height 70
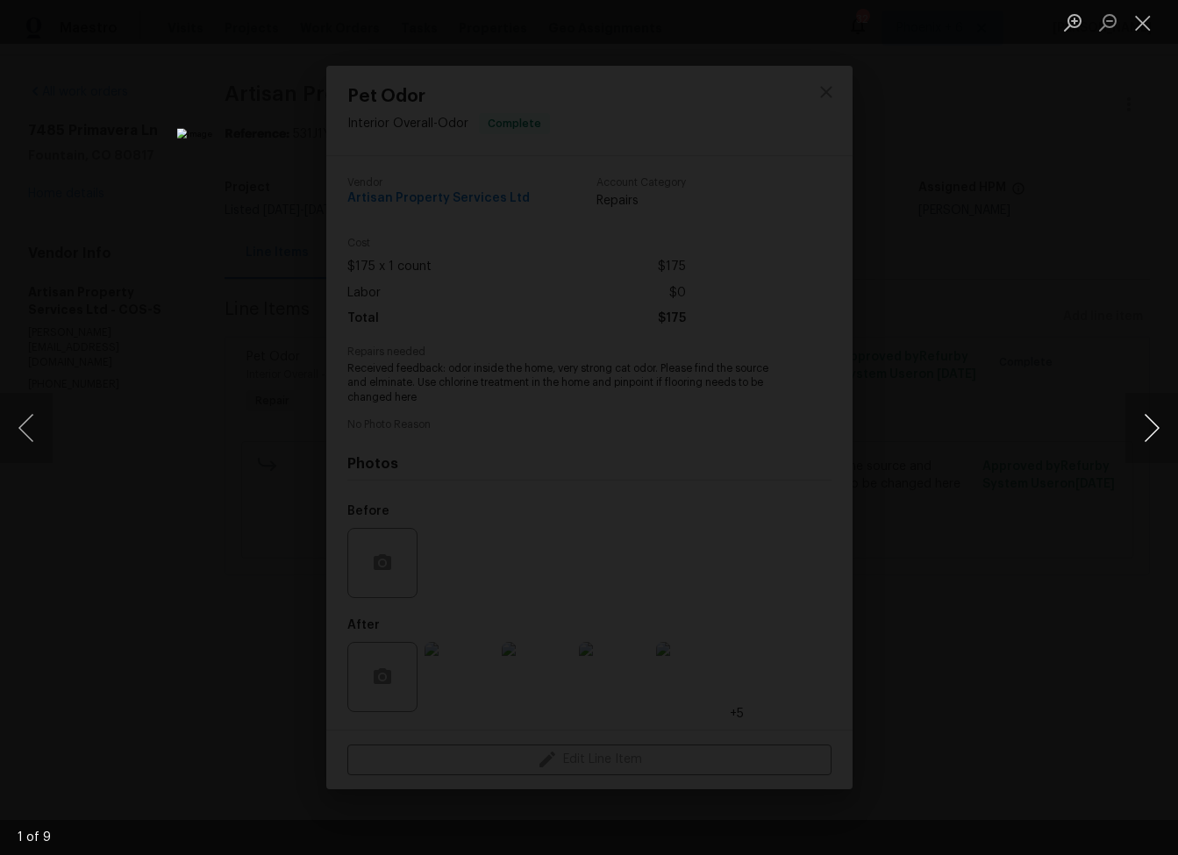
click at [1161, 428] on button "Next image" at bounding box center [1151, 428] width 53 height 70
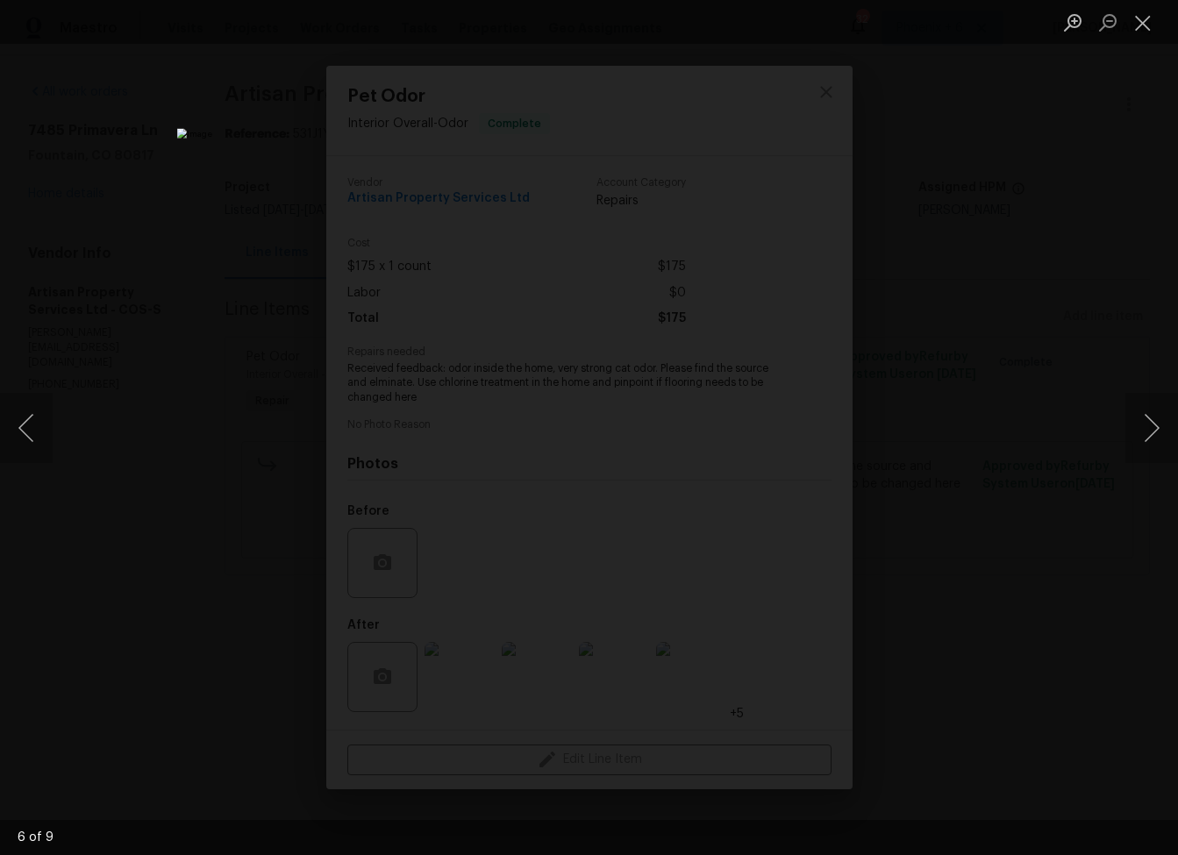
click at [1112, 471] on div "Lightbox" at bounding box center [589, 427] width 1178 height 855
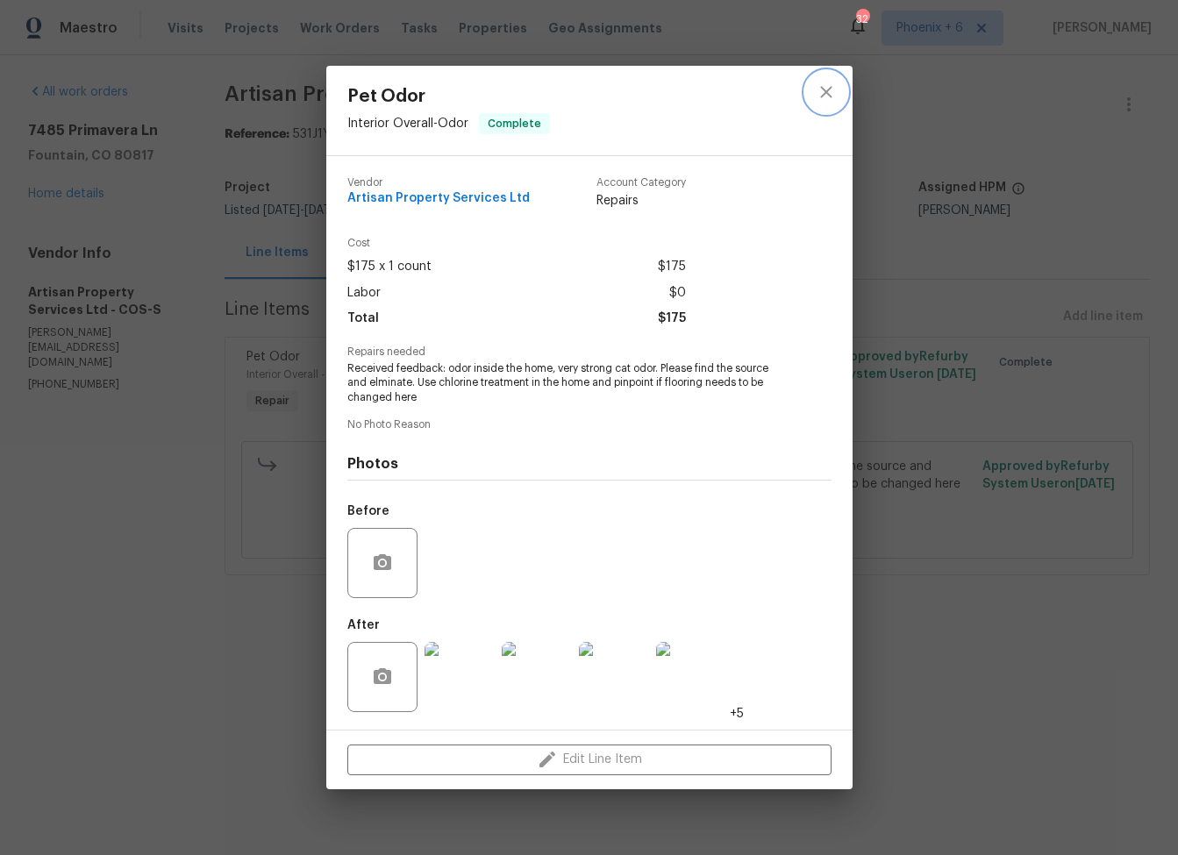
click at [832, 96] on icon "close" at bounding box center [826, 92] width 21 height 21
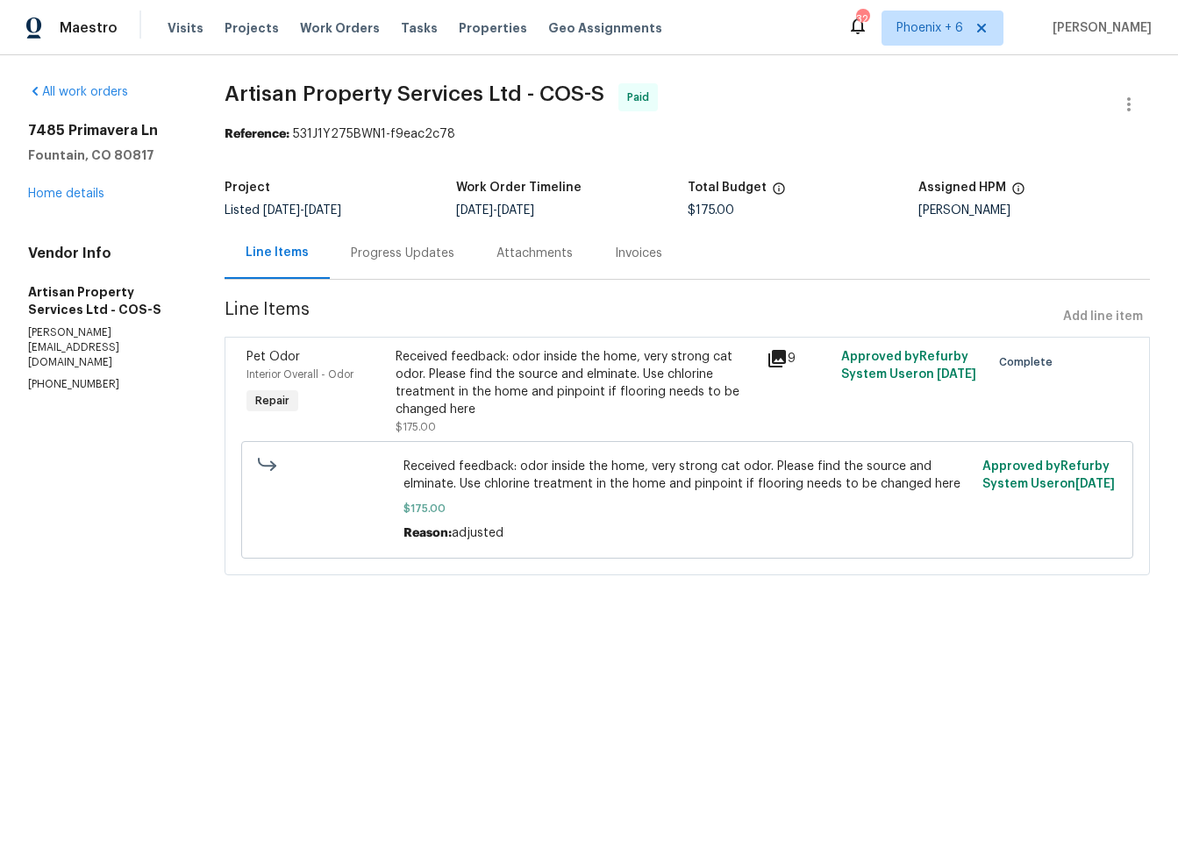
click at [452, 423] on div "Received feedback: odor inside the home, very strong cat odor. Please find the …" at bounding box center [576, 392] width 361 height 88
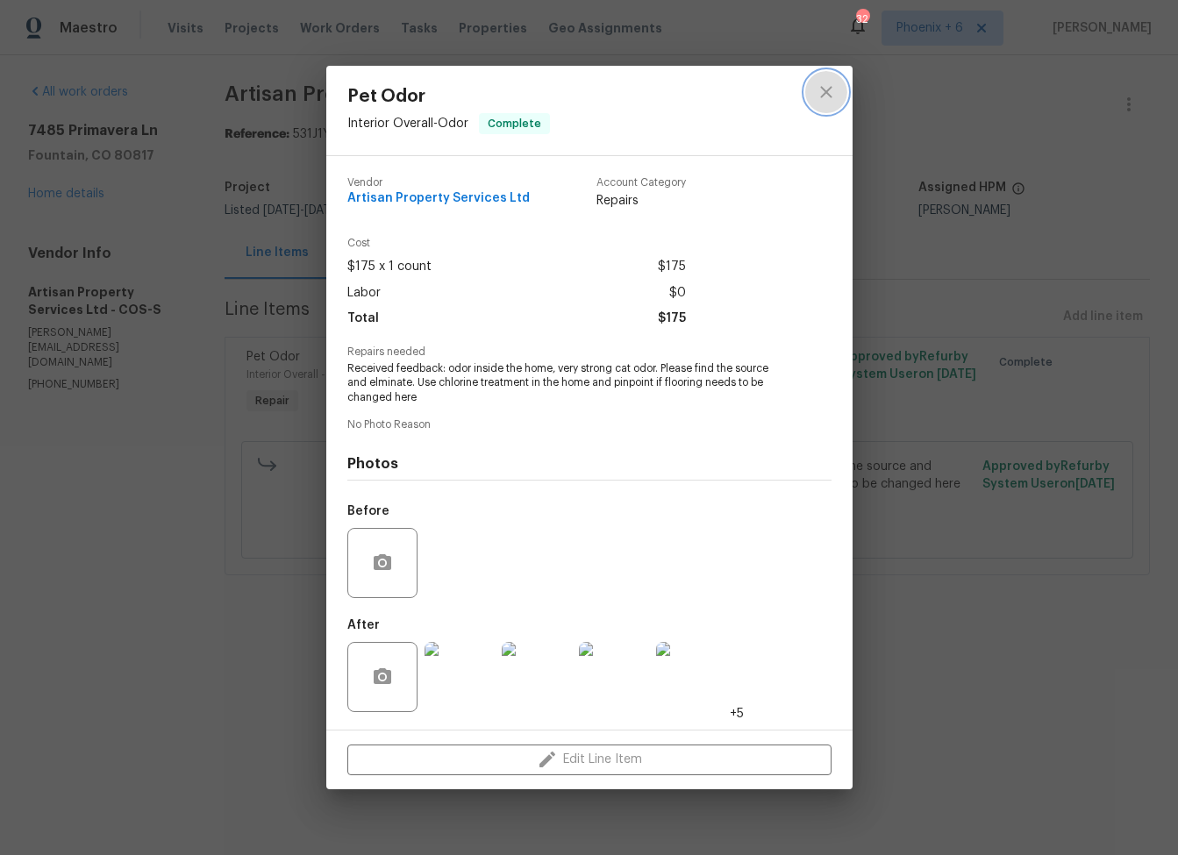
click at [827, 88] on icon "close" at bounding box center [826, 92] width 21 height 21
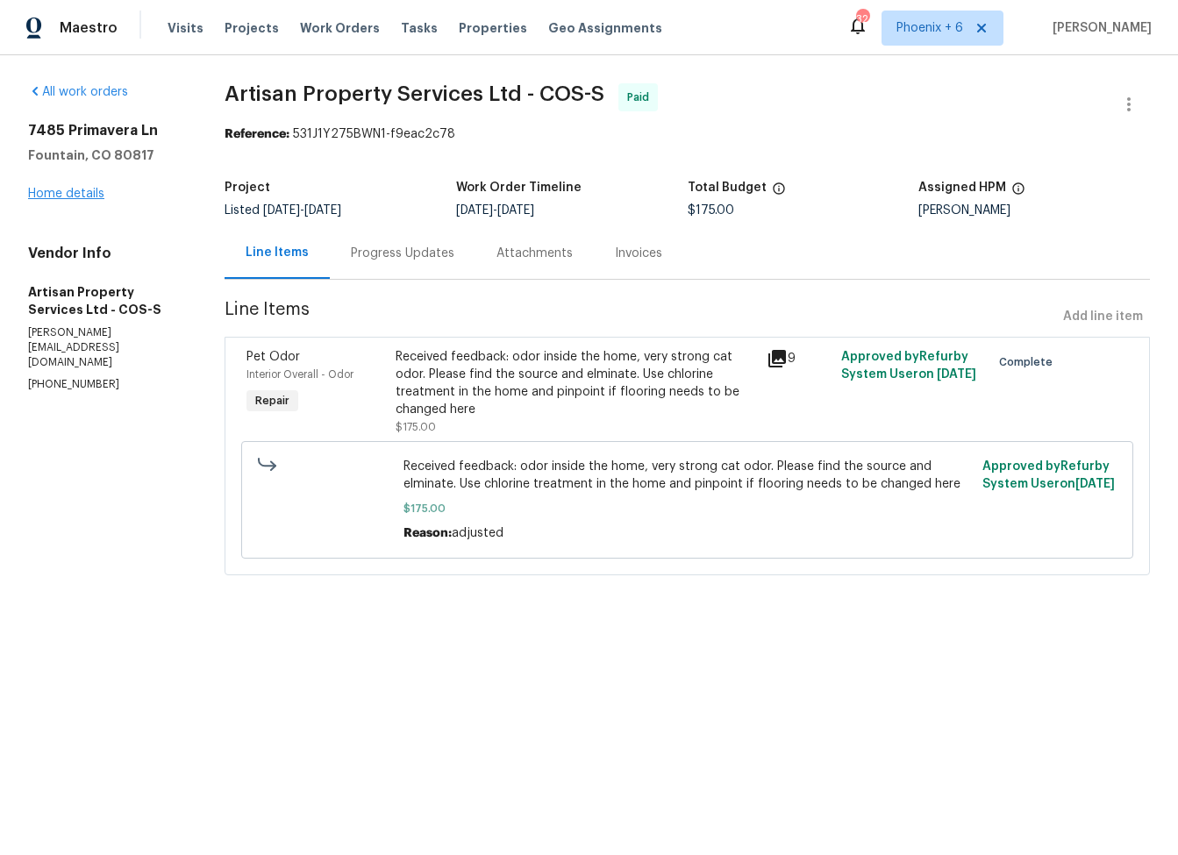
click at [80, 191] on link "Home details" at bounding box center [66, 194] width 76 height 12
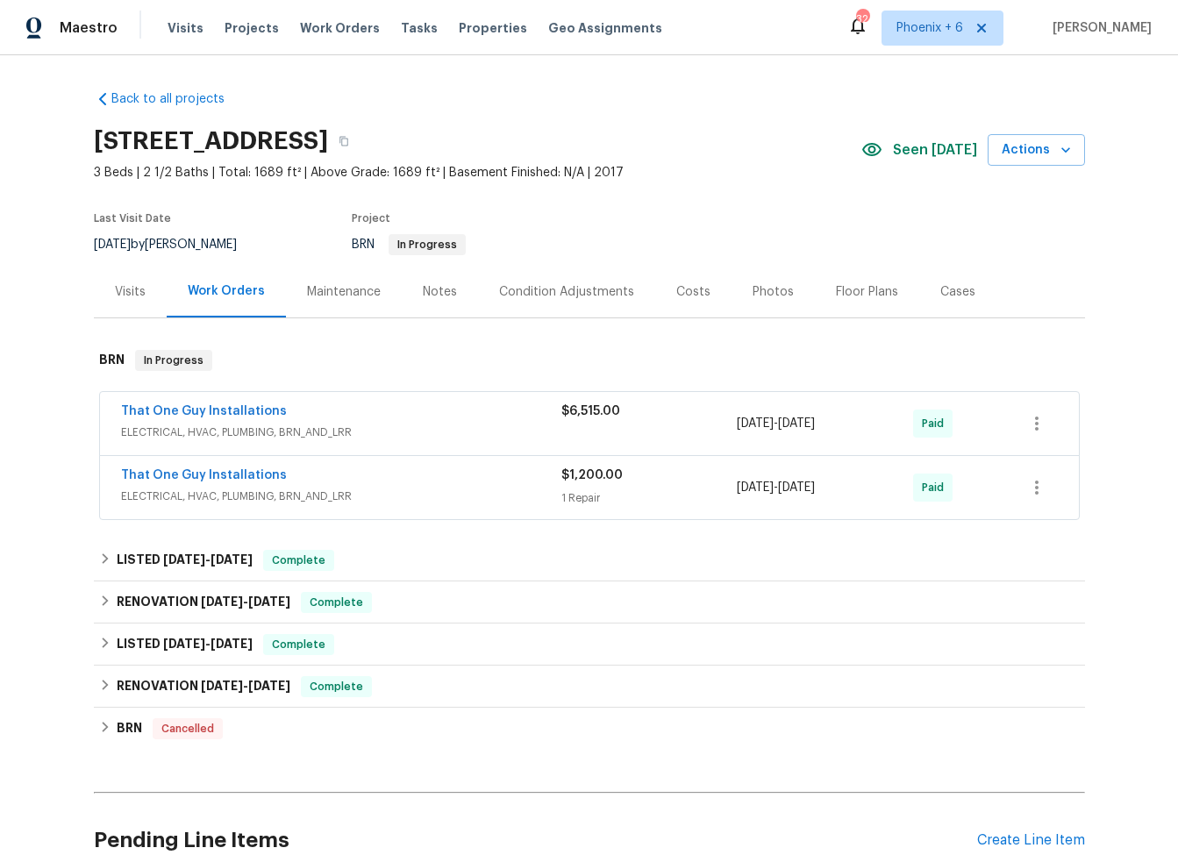
click at [372, 416] on div "That One Guy Installations" at bounding box center [341, 413] width 440 height 21
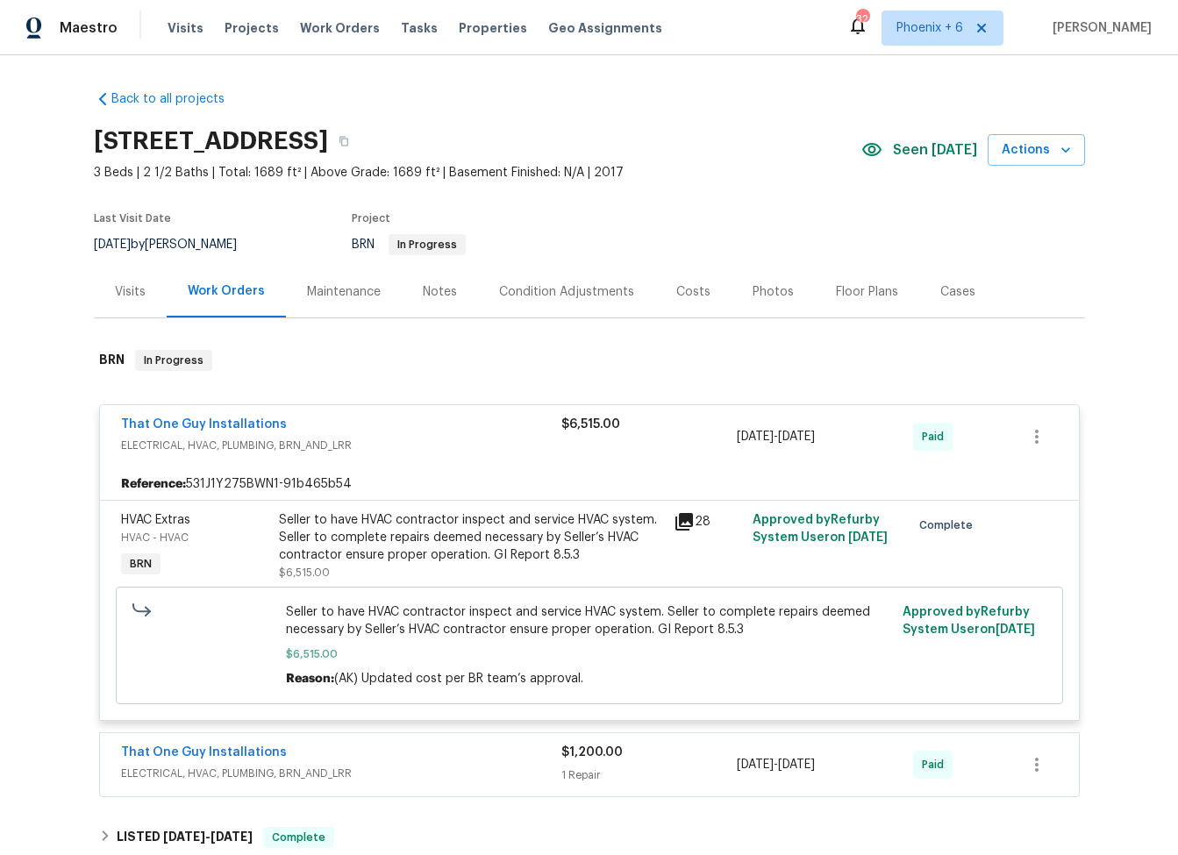
click at [374, 536] on div "Seller to have HVAC contractor inspect and service HVAC system. Seller to compl…" at bounding box center [471, 537] width 384 height 53
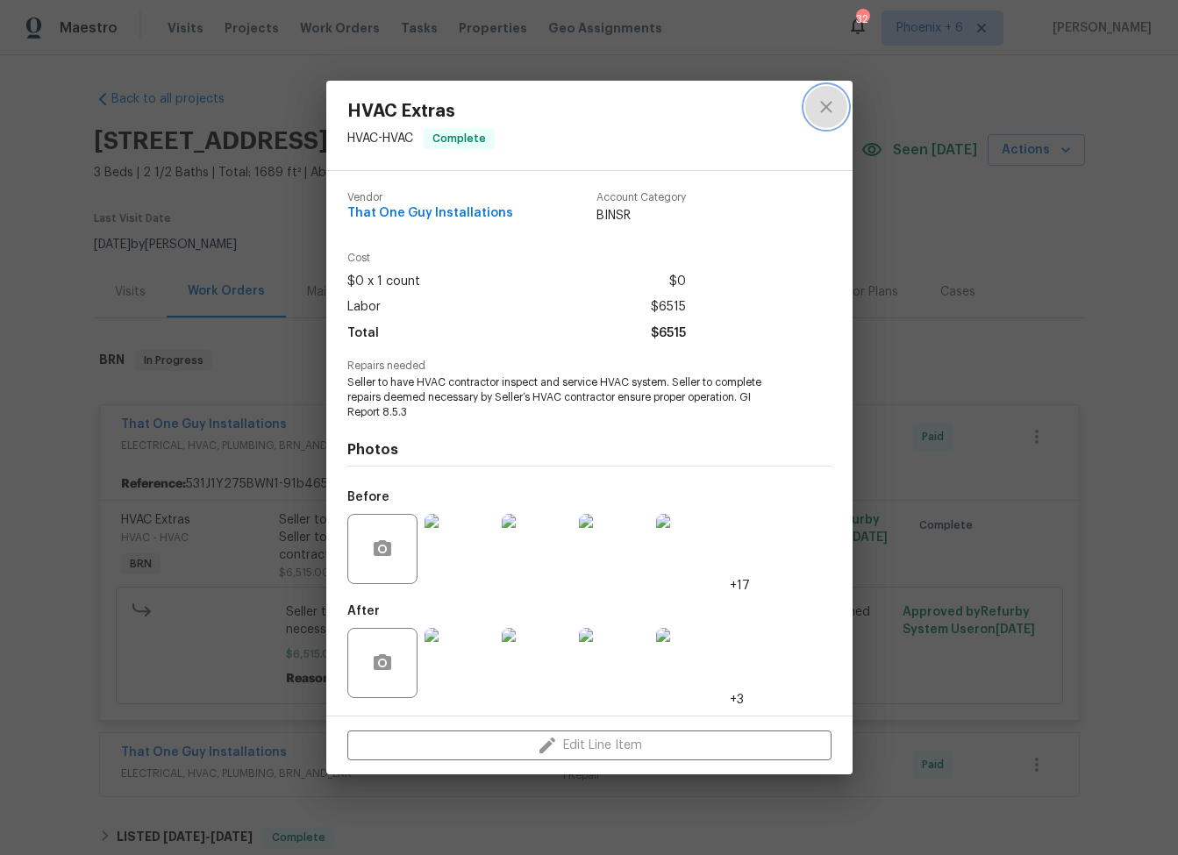
click at [831, 112] on icon "close" at bounding box center [825, 106] width 11 height 11
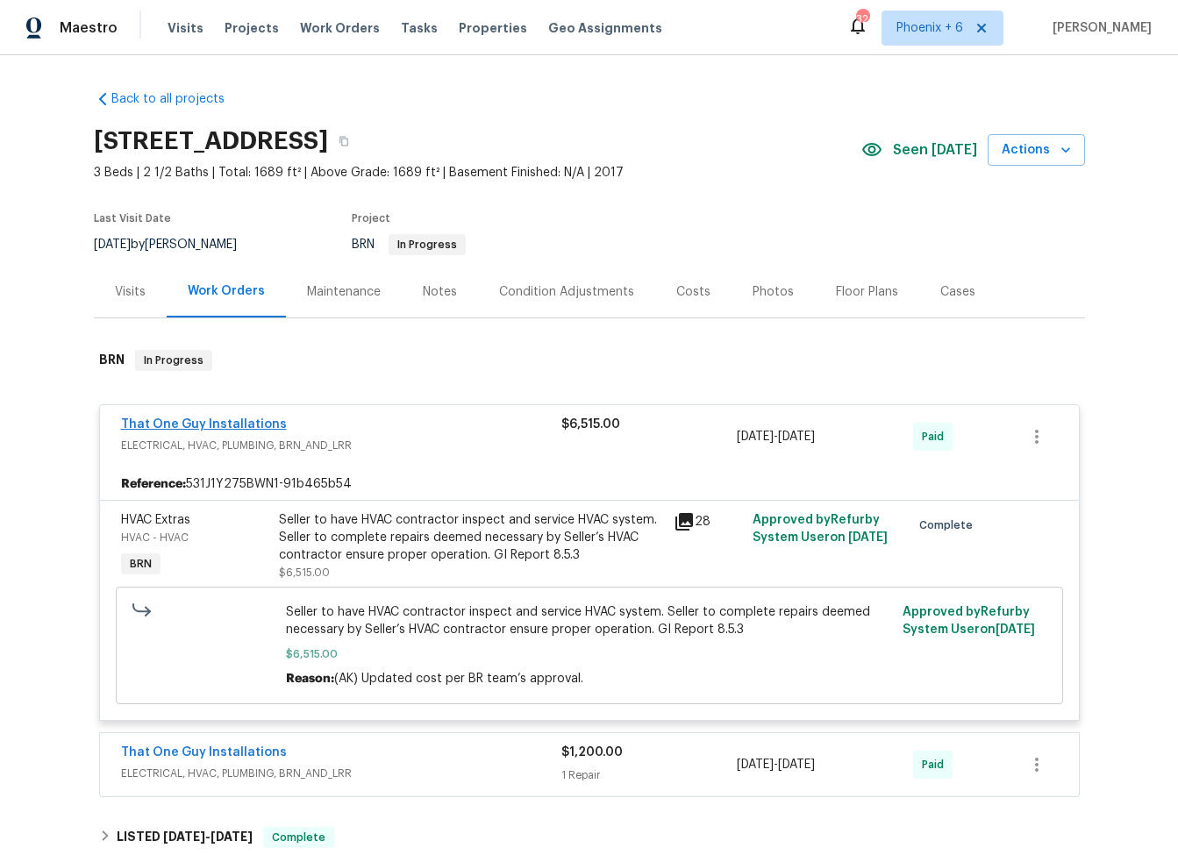
click at [250, 427] on link "That One Guy Installations" at bounding box center [204, 424] width 166 height 12
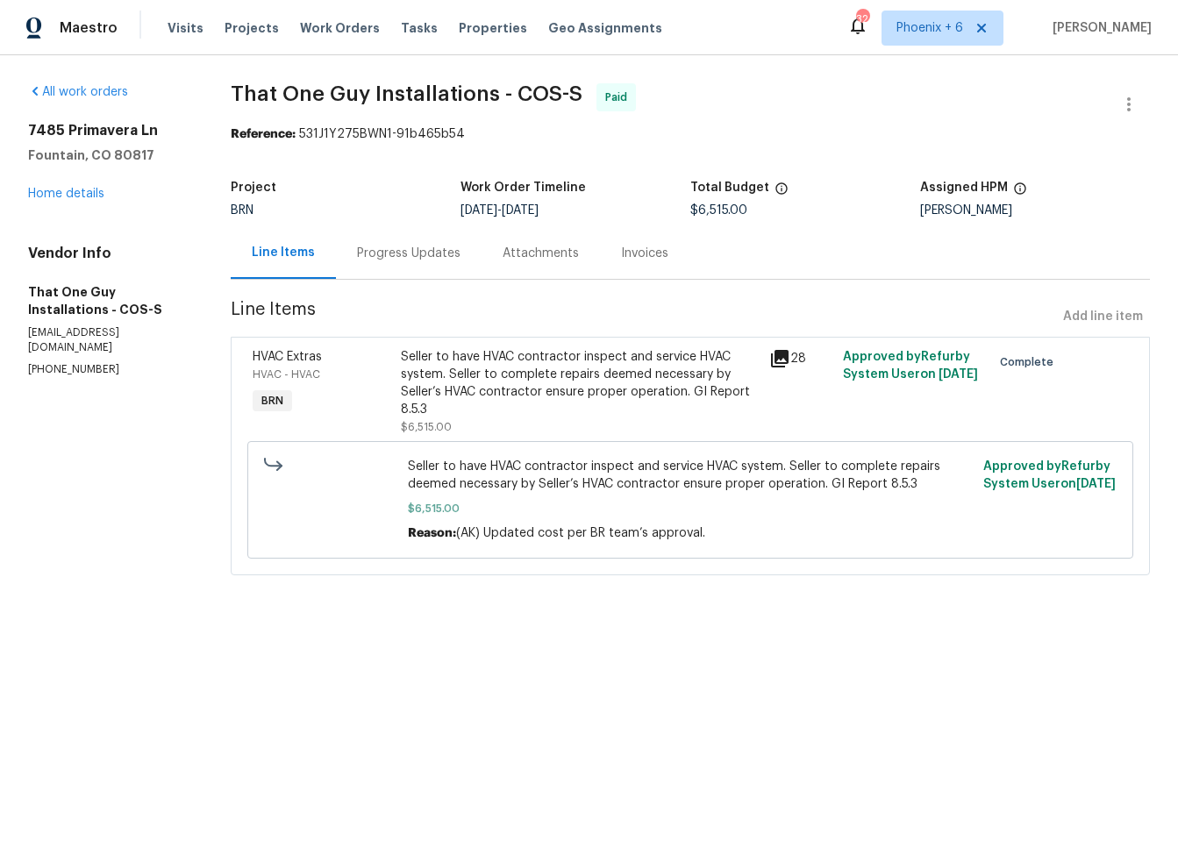
click at [454, 382] on div "Seller to have HVAC contractor inspect and service HVAC system. Seller to compl…" at bounding box center [580, 383] width 359 height 70
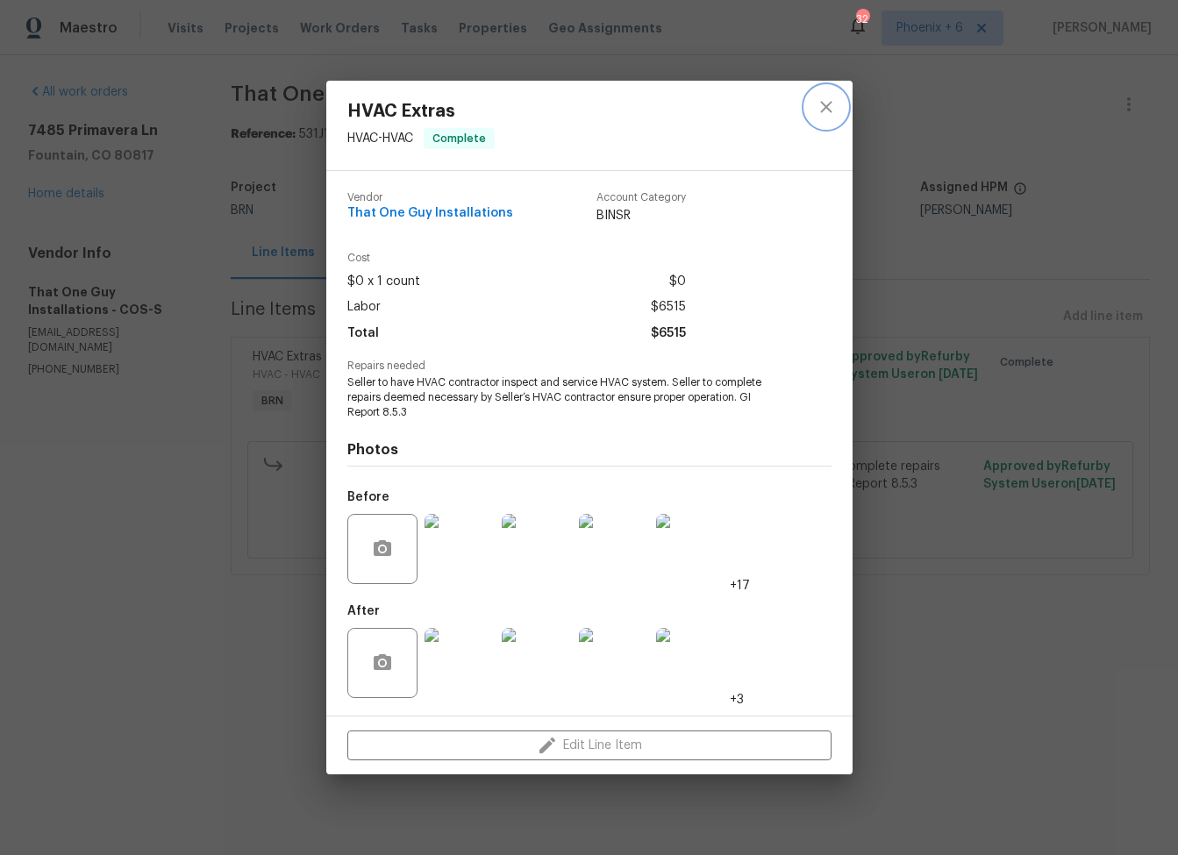
click at [828, 101] on icon "close" at bounding box center [826, 106] width 21 height 21
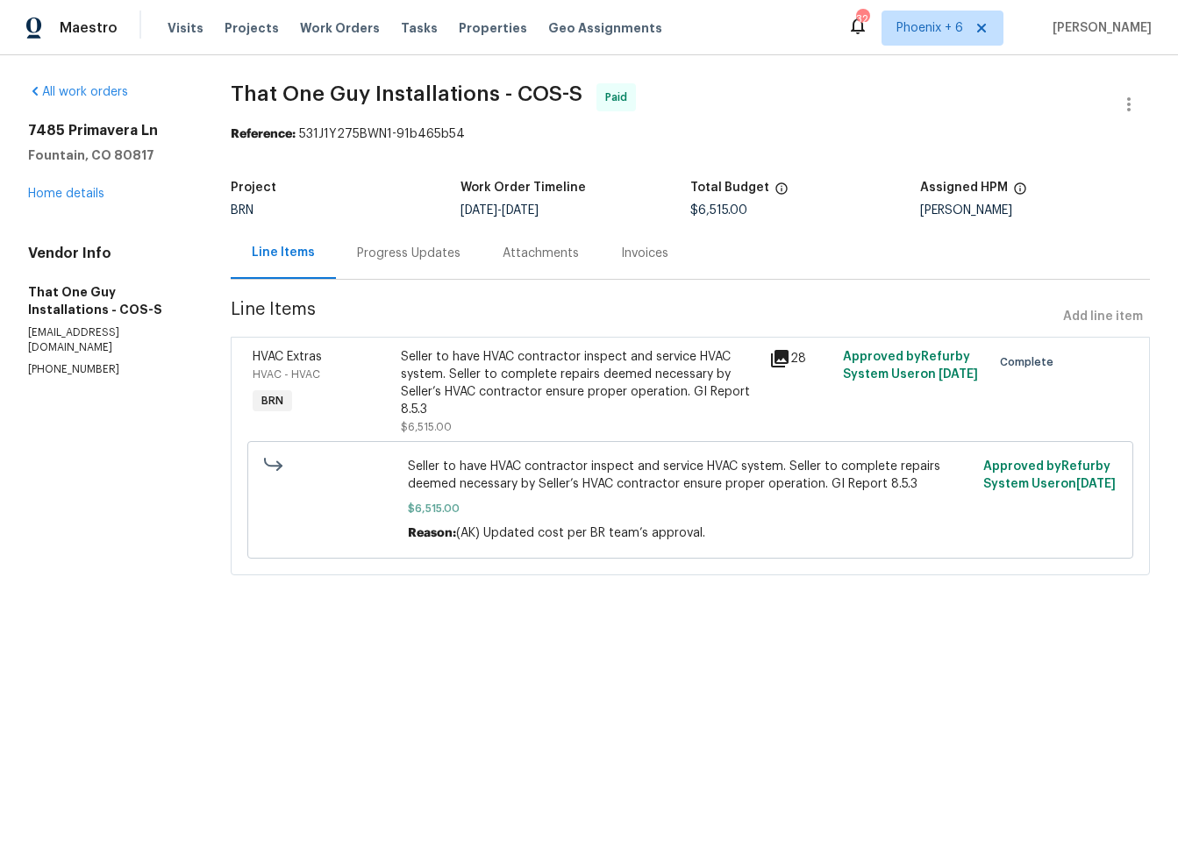
click at [407, 260] on div "Progress Updates" at bounding box center [408, 254] width 103 height 18
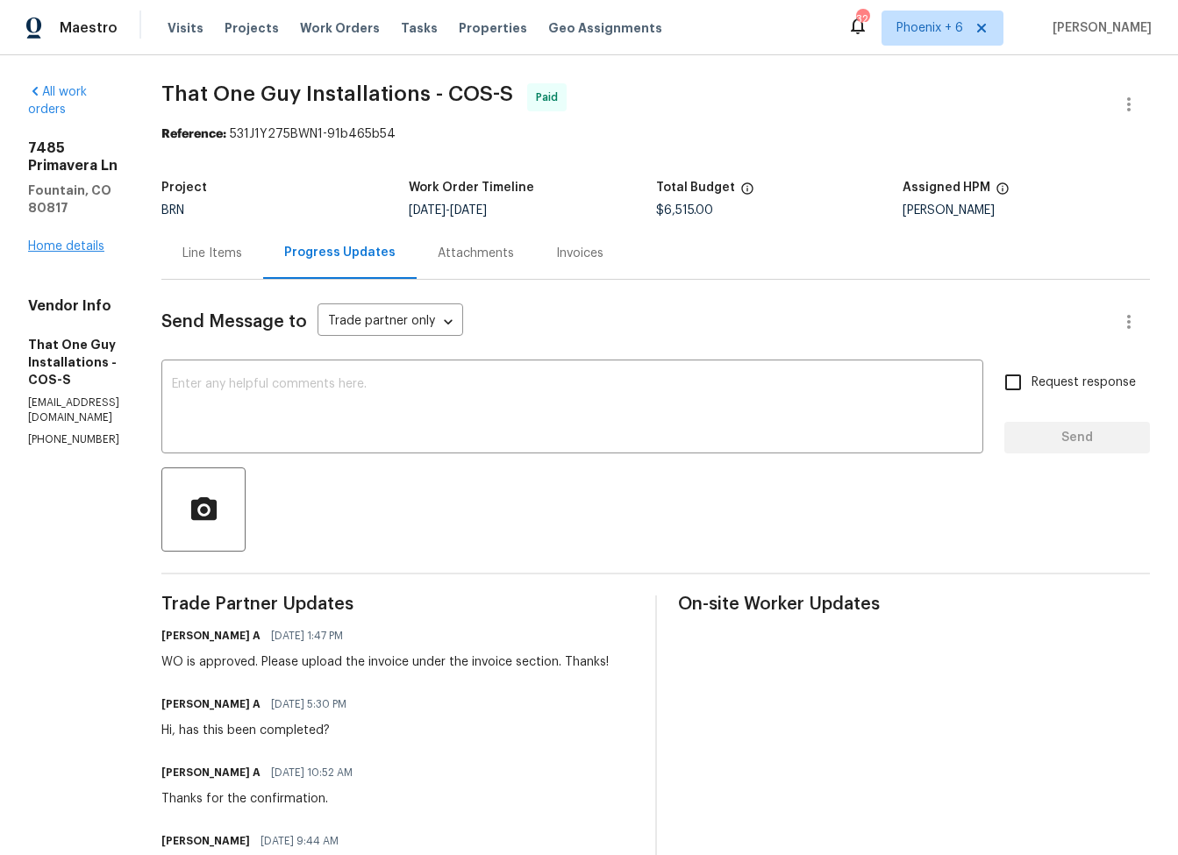
click at [85, 240] on link "Home details" at bounding box center [66, 246] width 76 height 12
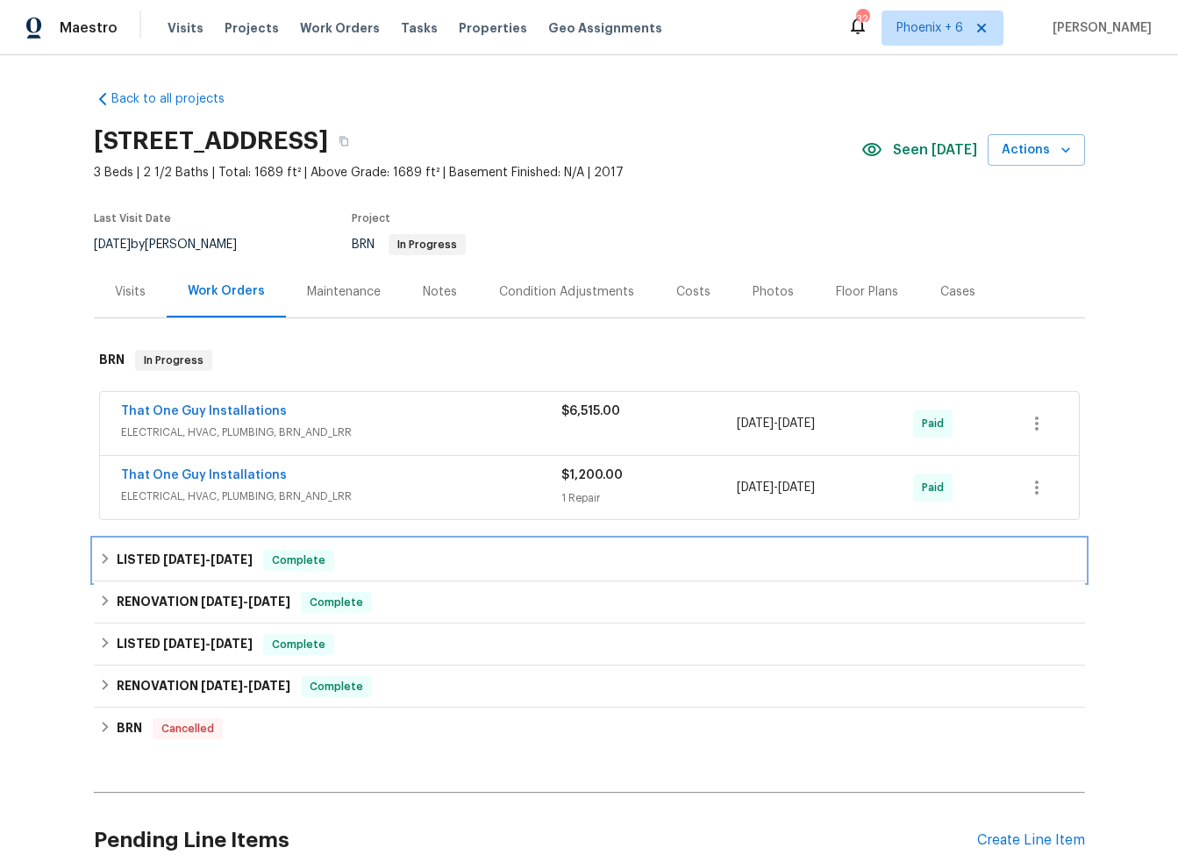
click at [99, 559] on icon at bounding box center [105, 559] width 12 height 12
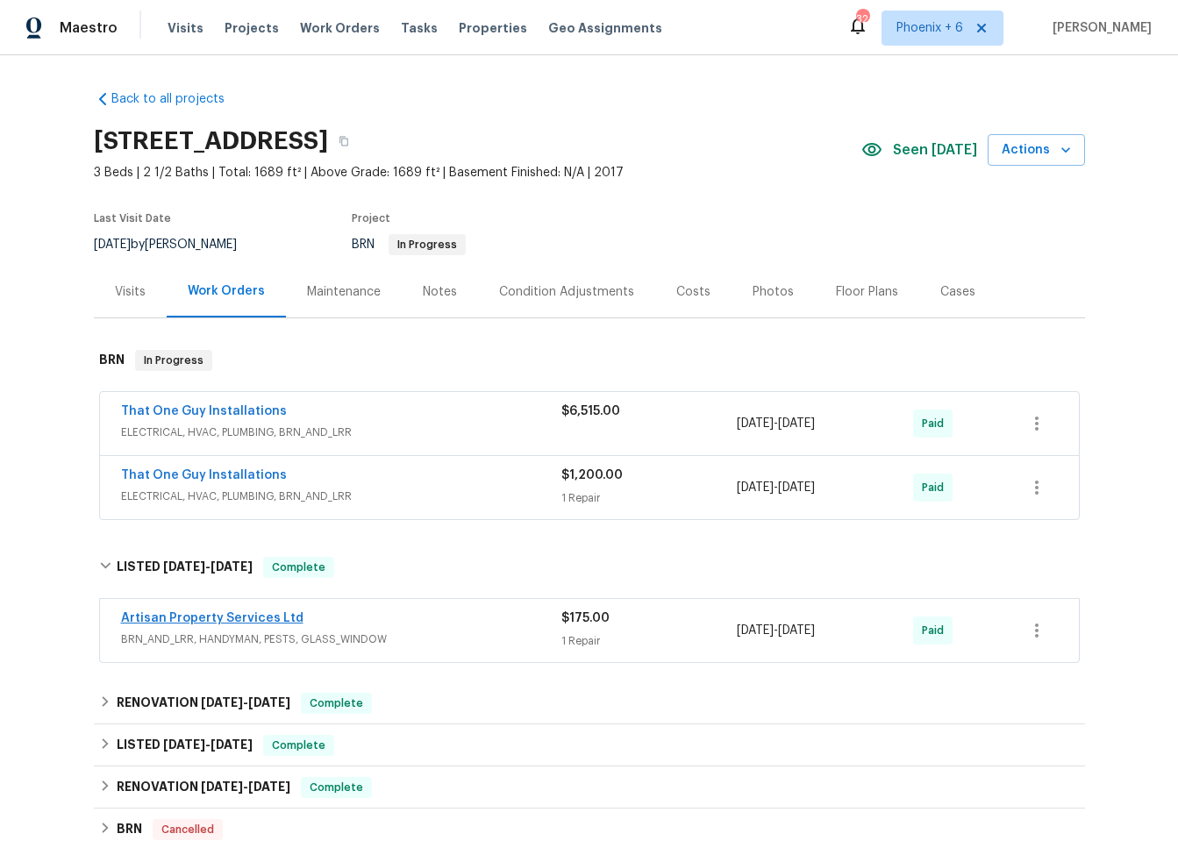
click at [224, 617] on link "Artisan Property Services Ltd" at bounding box center [212, 618] width 182 height 12
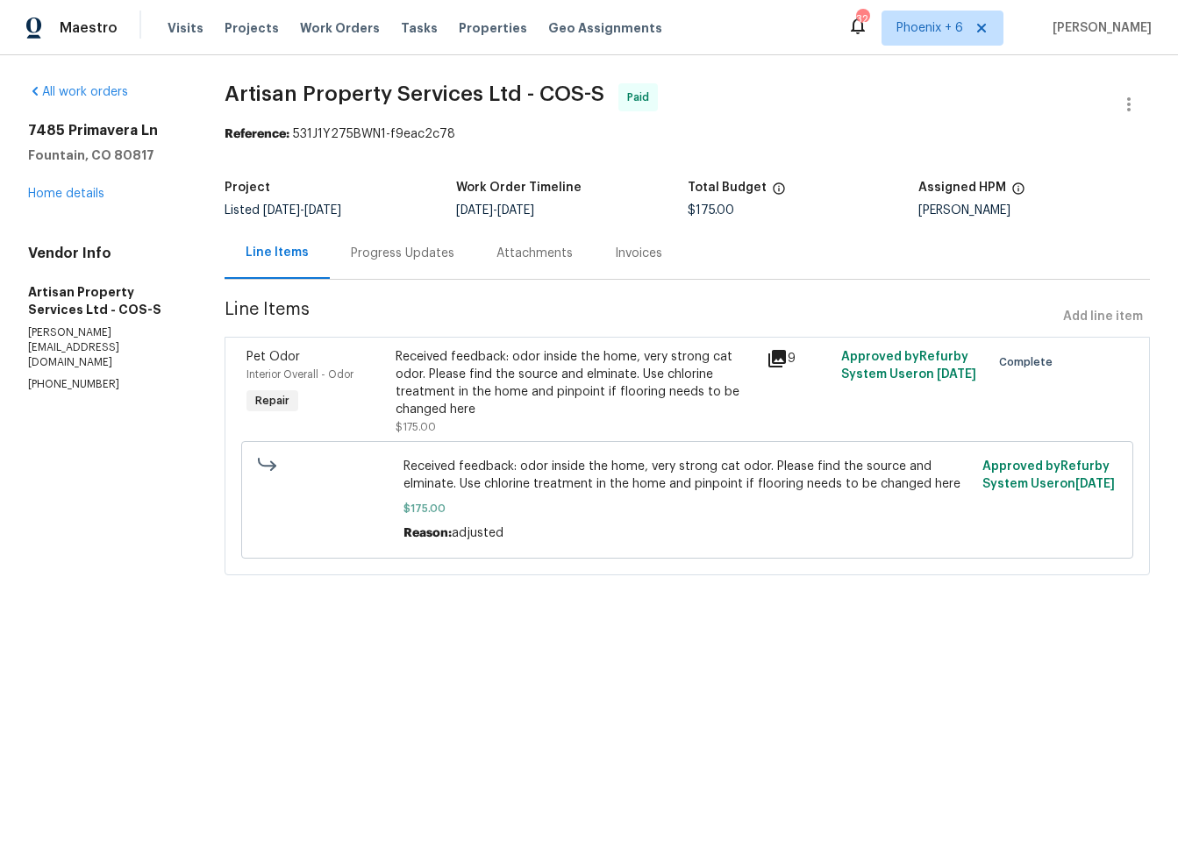
click at [408, 251] on div "Progress Updates" at bounding box center [402, 254] width 103 height 18
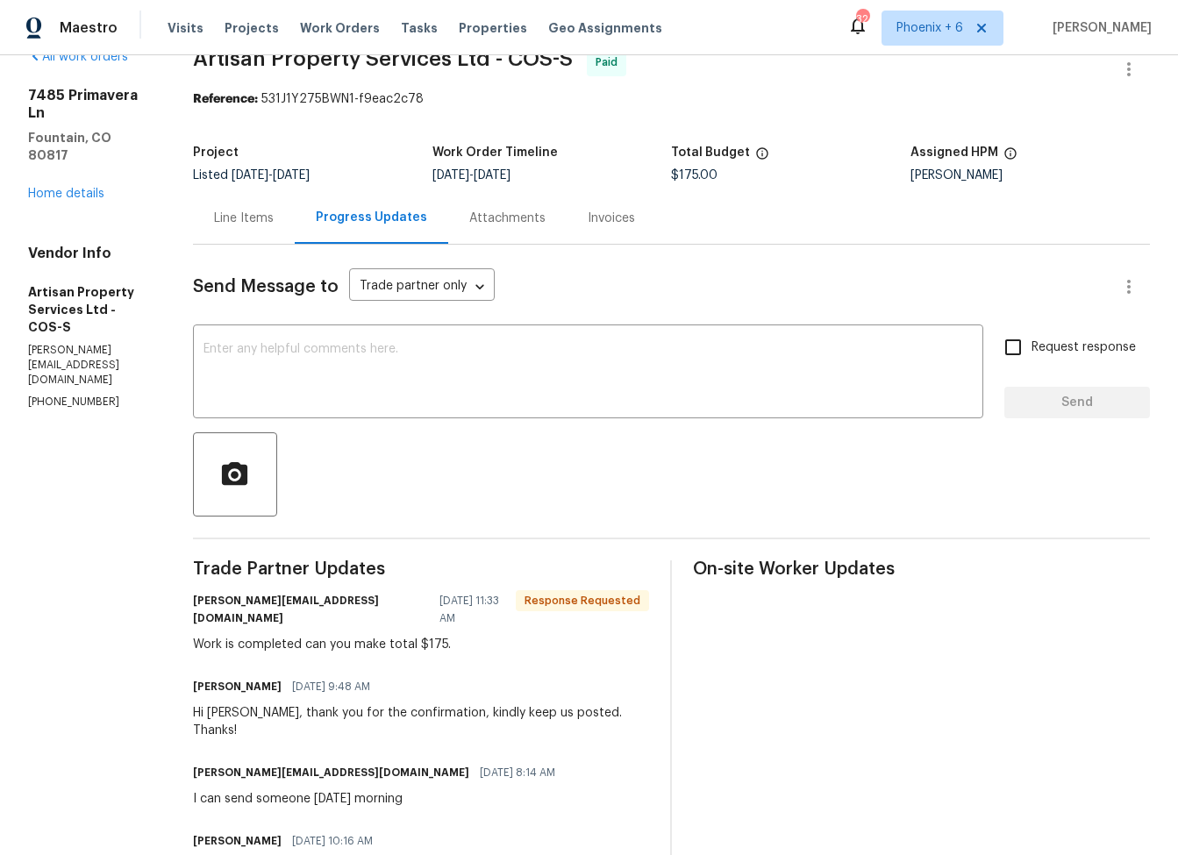
scroll to position [7, 0]
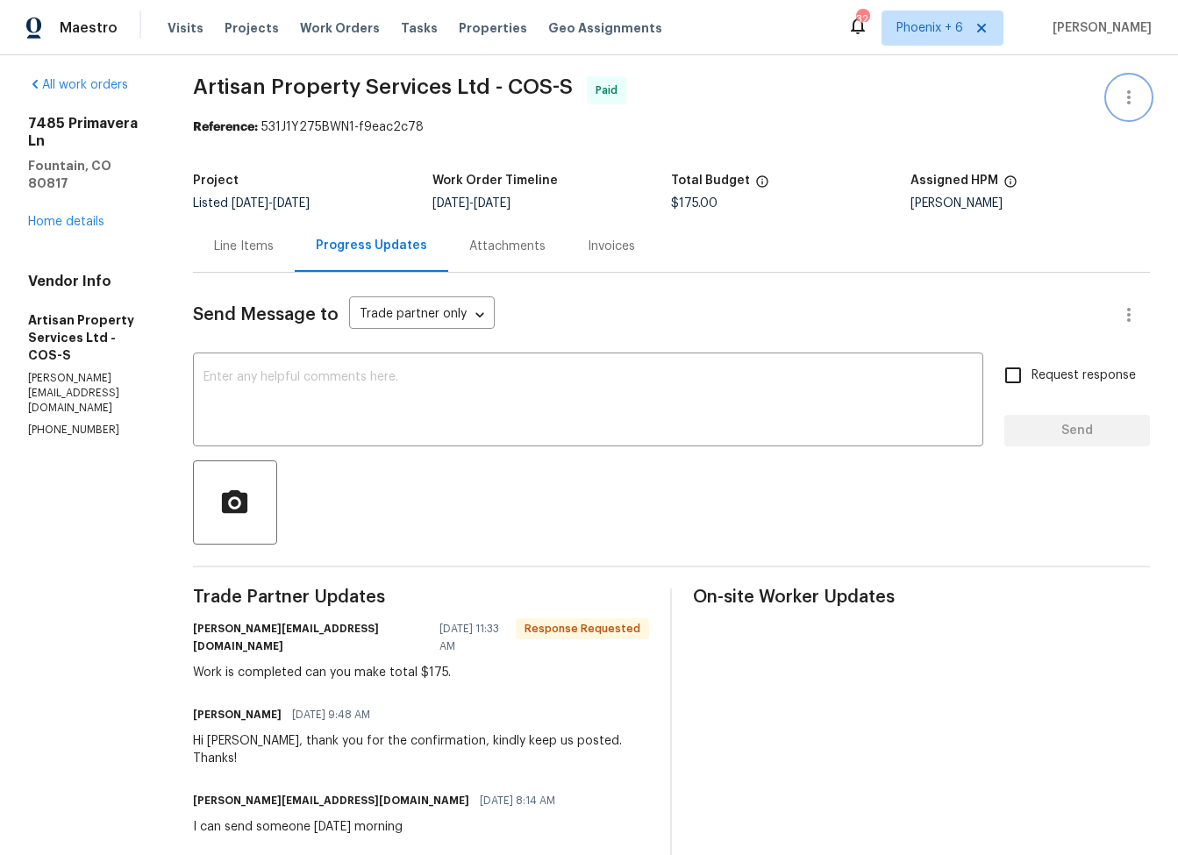
click at [1127, 103] on icon "button" at bounding box center [1129, 97] width 4 height 14
click at [1086, 102] on li "Edit" at bounding box center [1071, 97] width 189 height 29
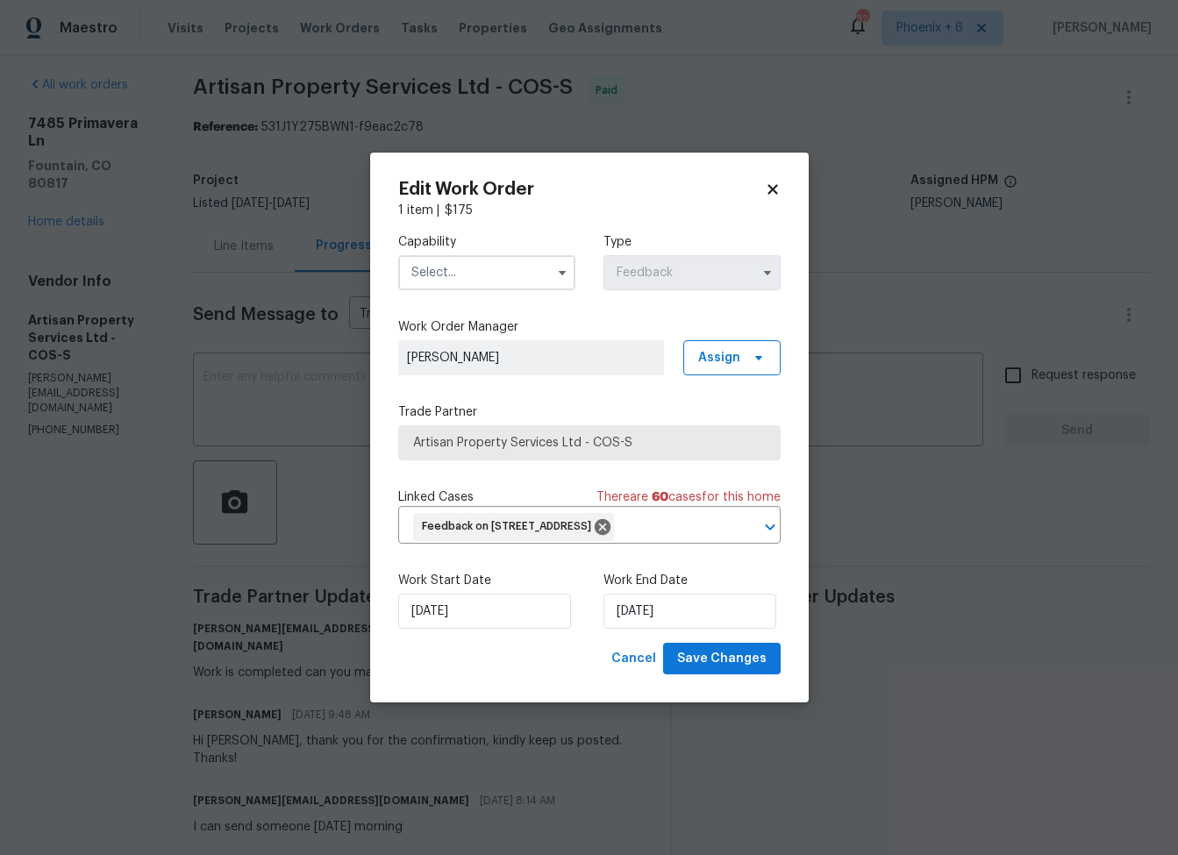
click at [780, 182] on icon at bounding box center [773, 190] width 16 height 16
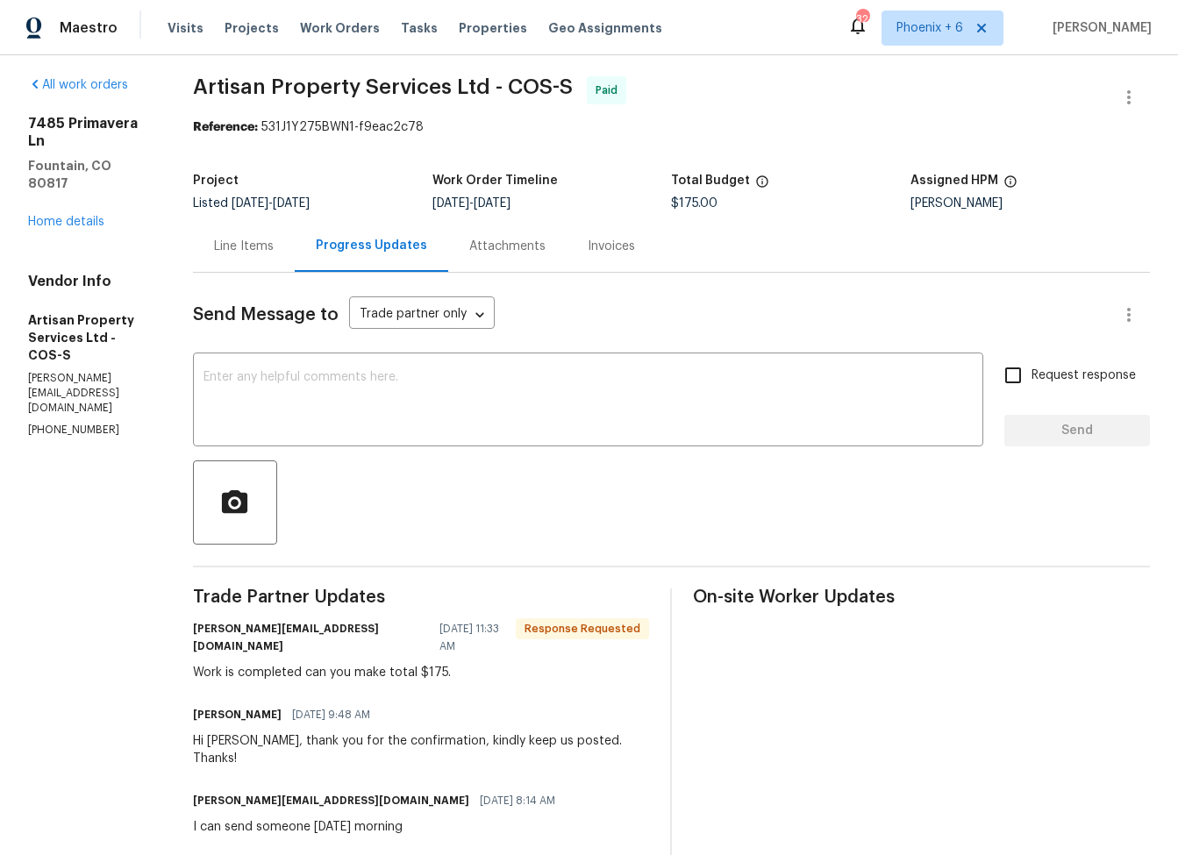
click at [241, 258] on div "Line Items" at bounding box center [244, 246] width 102 height 52
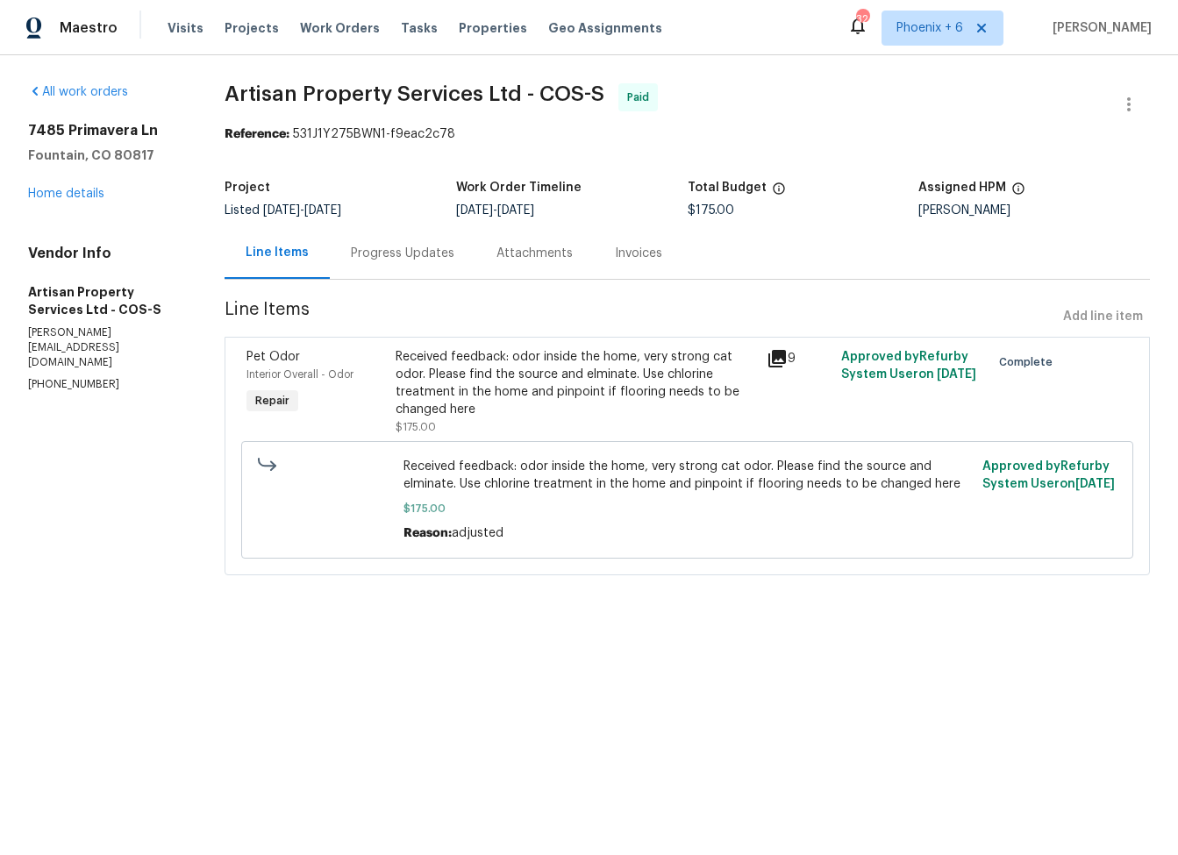
click at [474, 408] on div "Received feedback: odor inside the home, very strong cat odor. Please find the …" at bounding box center [576, 383] width 361 height 70
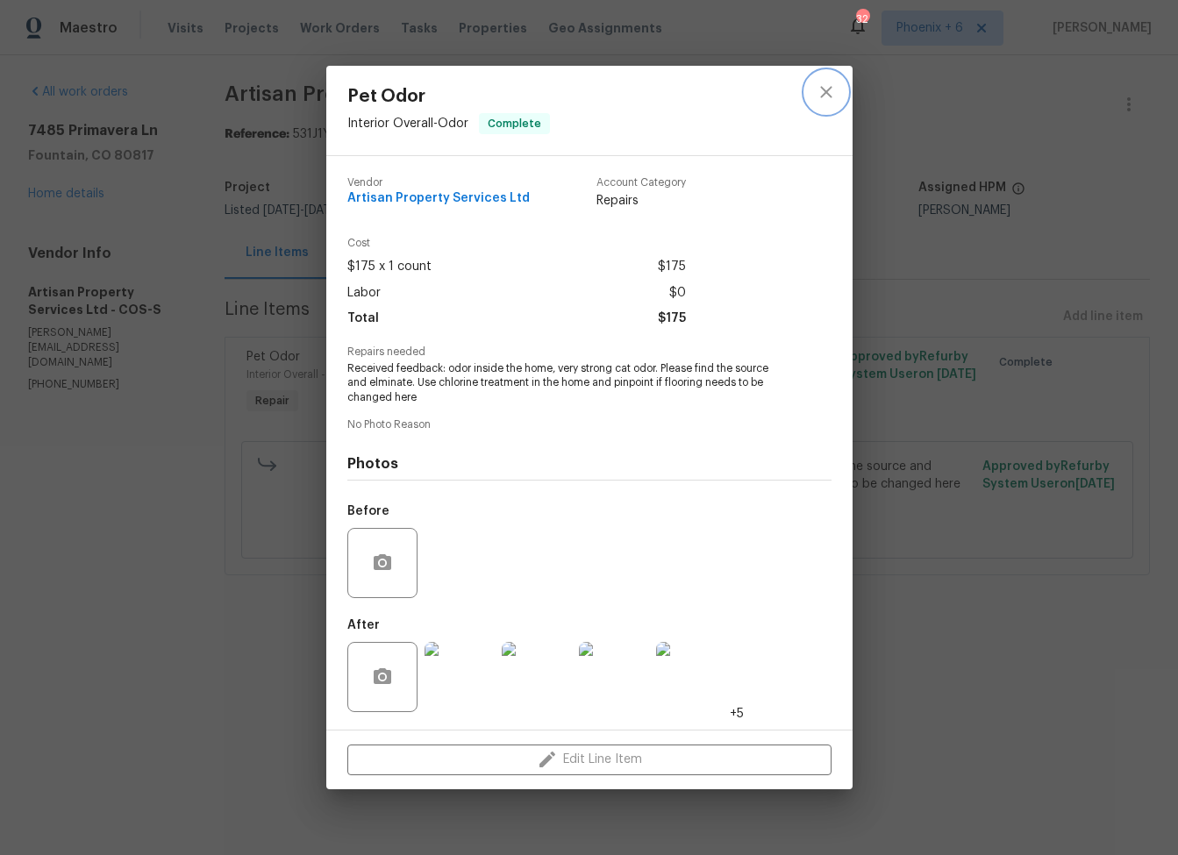
click at [834, 96] on icon "close" at bounding box center [826, 92] width 21 height 21
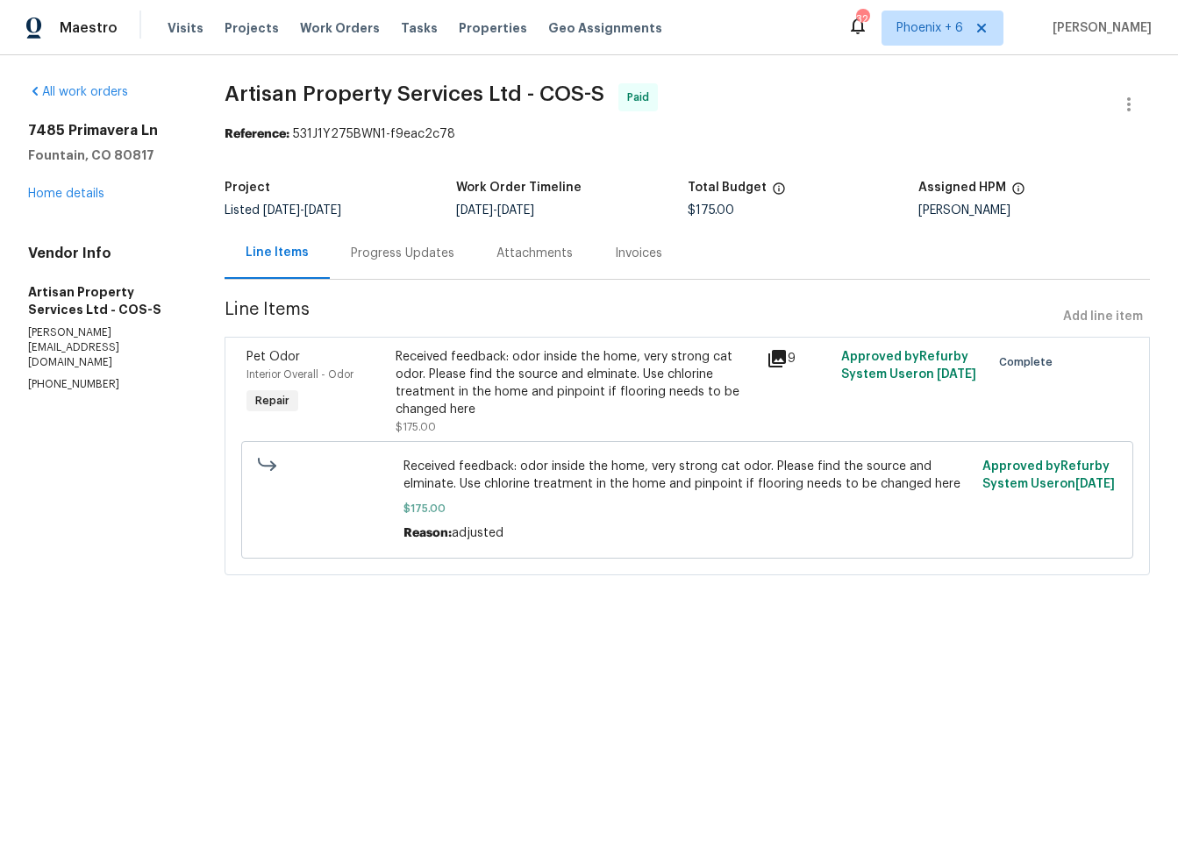
click at [423, 248] on div "Progress Updates" at bounding box center [402, 254] width 103 height 18
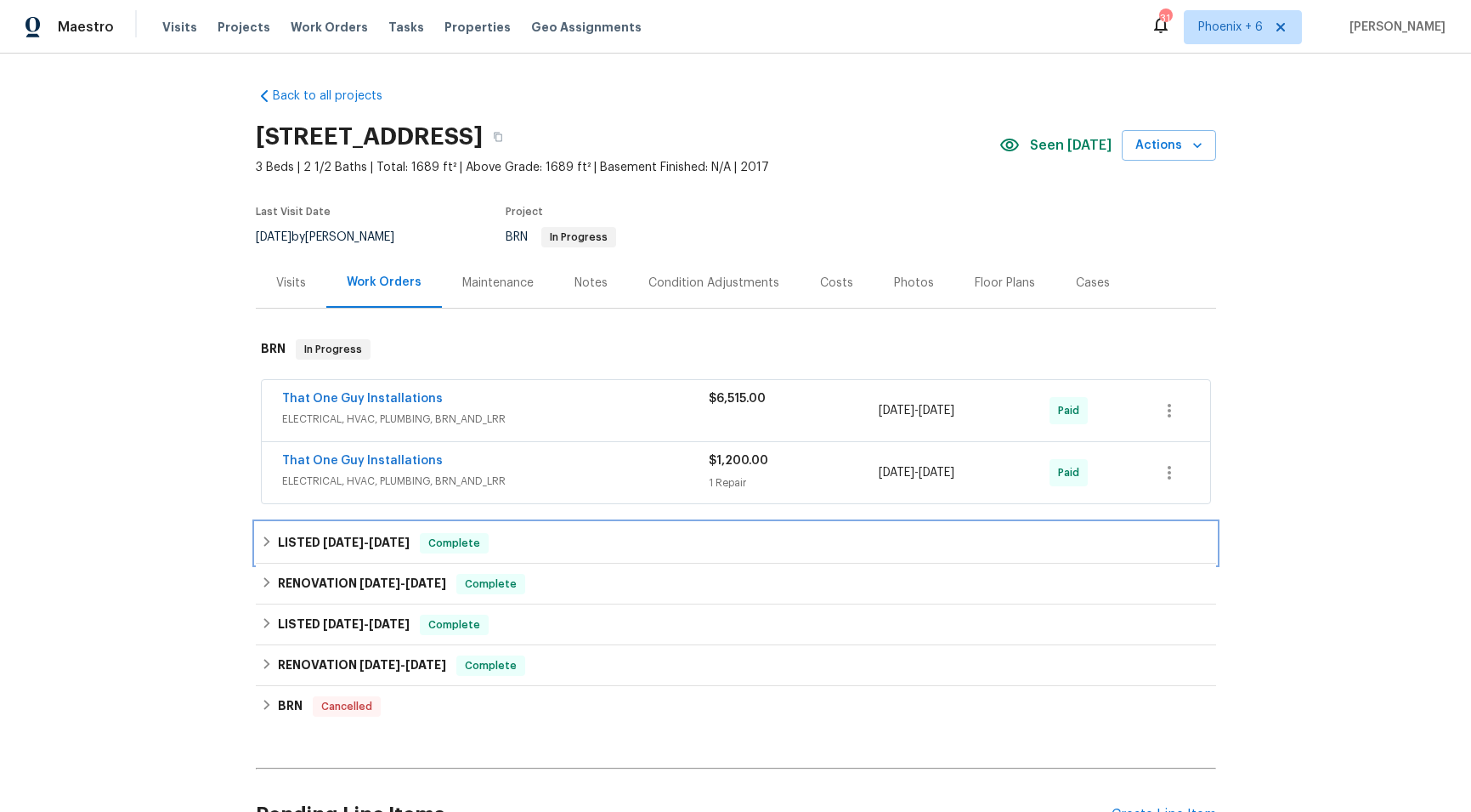
click at [256, 542] on div "LISTED [DATE] - [DATE] Complete" at bounding box center [736, 543] width 960 height 41
